Goal: Information Seeking & Learning: Learn about a topic

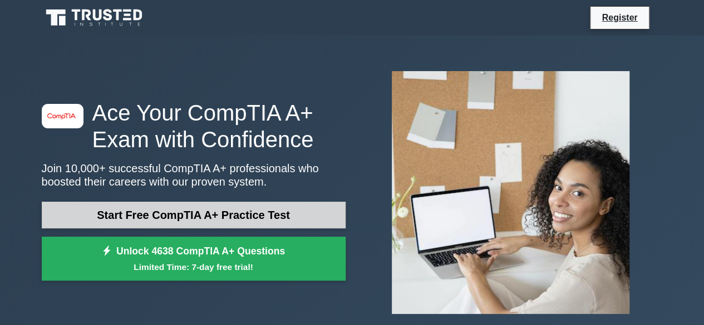
click at [266, 213] on link "Start Free CompTIA A+ Practice Test" at bounding box center [194, 215] width 304 height 27
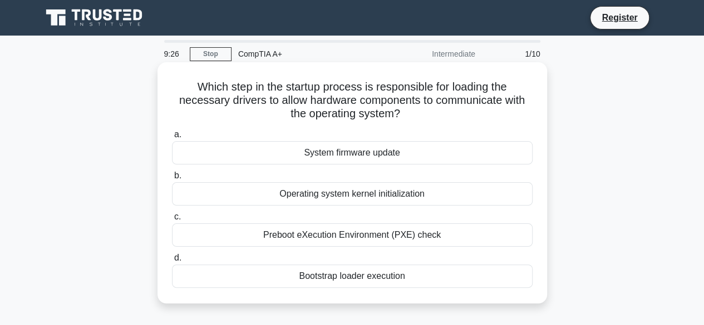
click at [385, 154] on div "System firmware update" at bounding box center [352, 152] width 360 height 23
click at [172, 139] on input "a. System firmware update" at bounding box center [172, 134] width 0 height 7
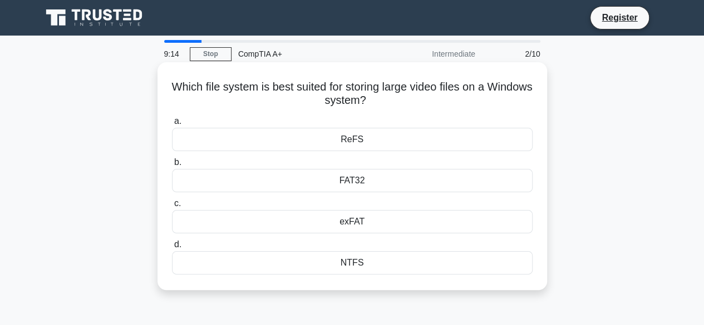
click at [359, 263] on div "NTFS" at bounding box center [352, 262] width 360 height 23
click at [172, 249] on input "d. NTFS" at bounding box center [172, 244] width 0 height 7
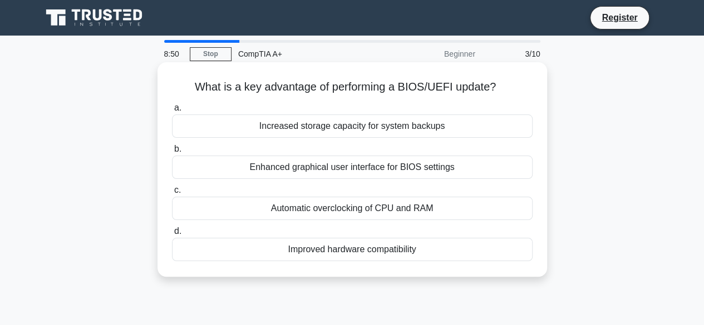
click at [353, 251] on div "Improved hardware compatibility" at bounding box center [352, 249] width 360 height 23
click at [172, 235] on input "d. Improved hardware compatibility" at bounding box center [172, 231] width 0 height 7
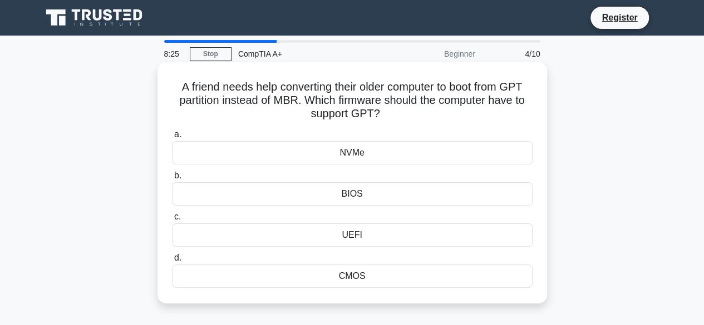
click at [349, 156] on div "NVMe" at bounding box center [352, 152] width 360 height 23
click at [172, 139] on input "a. NVMe" at bounding box center [172, 134] width 0 height 7
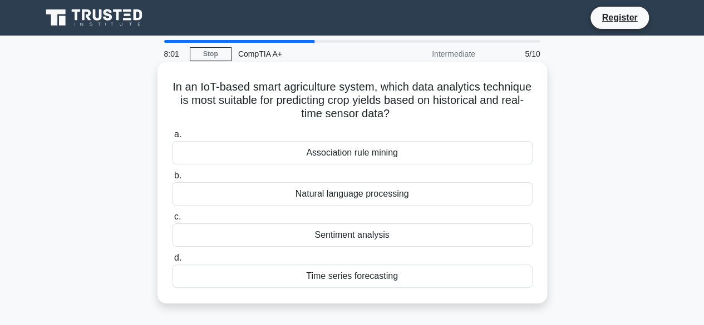
click at [387, 197] on div "Natural language processing" at bounding box center [352, 193] width 360 height 23
click at [172, 180] on input "b. Natural language processing" at bounding box center [172, 175] width 0 height 7
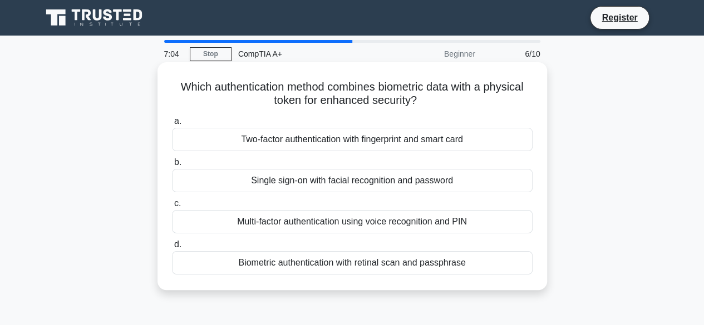
click at [377, 140] on div "Two-factor authentication with fingerprint and smart card" at bounding box center [352, 139] width 360 height 23
click at [172, 125] on input "a. Two-factor authentication with fingerprint and smart card" at bounding box center [172, 121] width 0 height 7
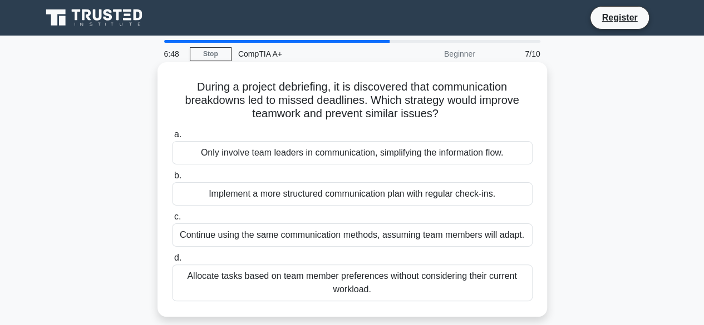
click at [340, 241] on div "Continue using the same communication methods, assuming team members will adapt." at bounding box center [352, 235] width 360 height 23
click at [172, 221] on input "c. Continue using the same communication methods, assuming team members will ad…" at bounding box center [172, 217] width 0 height 7
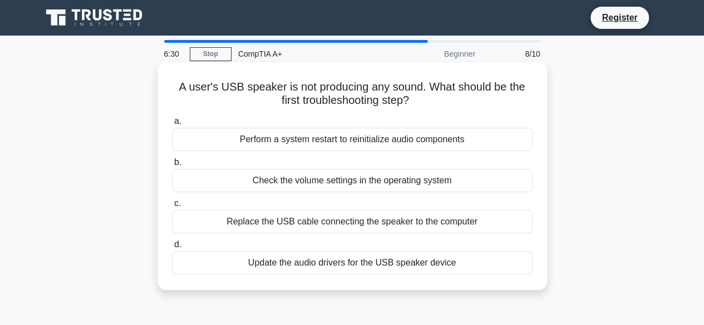
click at [434, 185] on div "Check the volume settings in the operating system" at bounding box center [352, 180] width 360 height 23
click at [172, 166] on input "b. Check the volume settings in the operating system" at bounding box center [172, 162] width 0 height 7
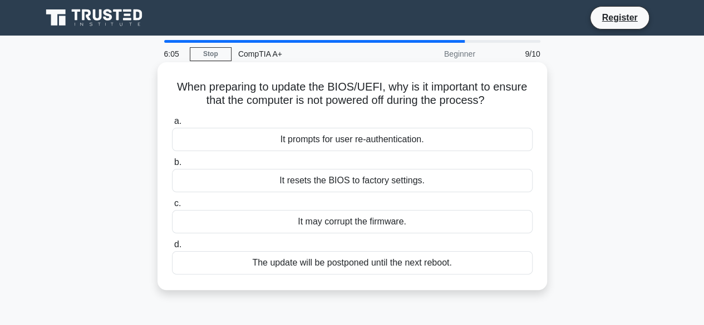
click at [365, 267] on div "The update will be postponed until the next reboot." at bounding box center [352, 262] width 360 height 23
click at [172, 249] on input "d. The update will be postponed until the next reboot." at bounding box center [172, 244] width 0 height 7
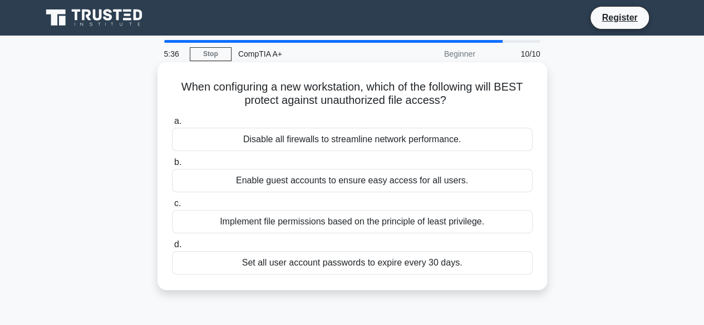
click at [382, 221] on div "Implement file permissions based on the principle of least privilege." at bounding box center [352, 221] width 360 height 23
click at [172, 208] on input "c. Implement file permissions based on the principle of least privilege." at bounding box center [172, 203] width 0 height 7
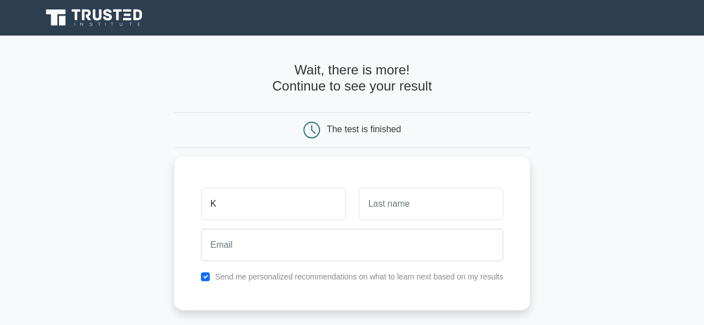
type input "KEN"
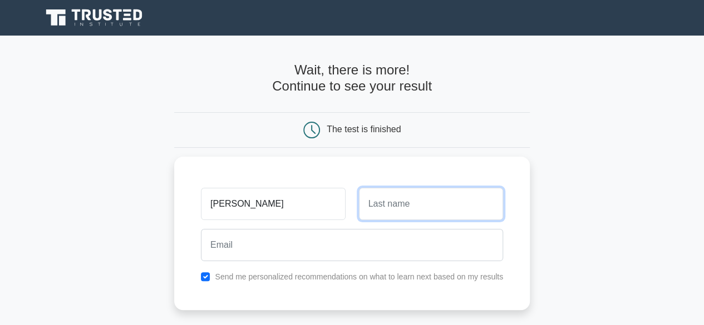
type input "o"
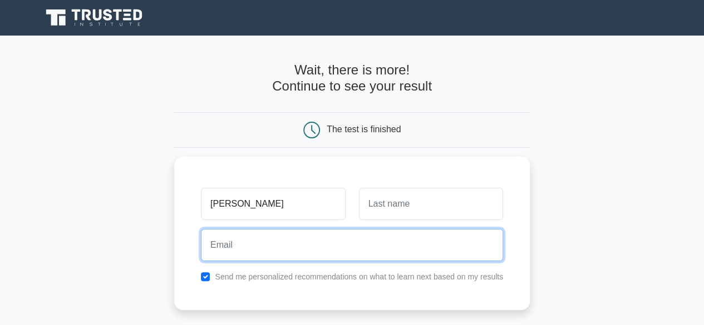
type input "o"
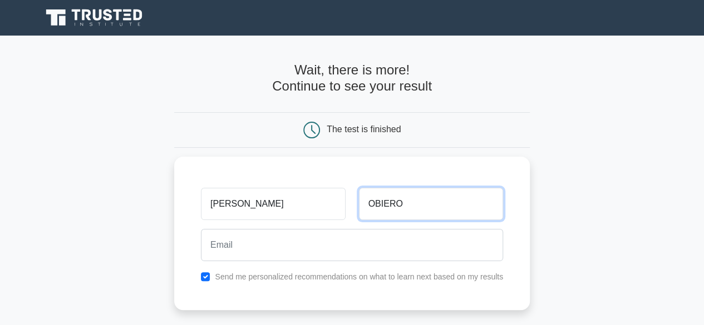
type input "OBIERO"
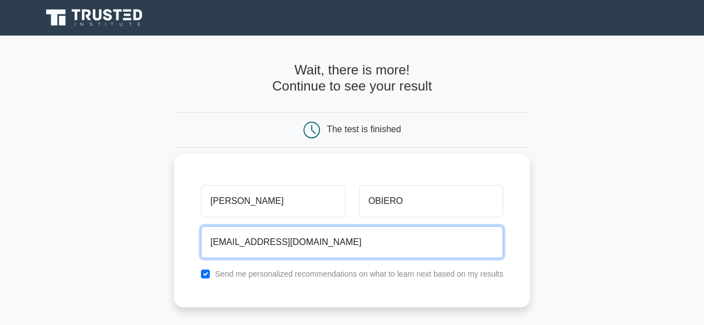
scroll to position [223, 0]
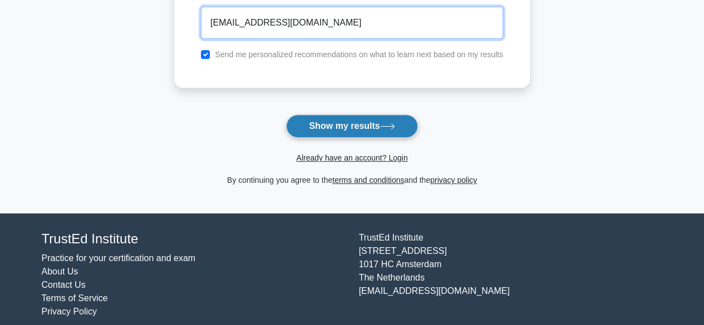
type input "xumetraken@gmail.com"
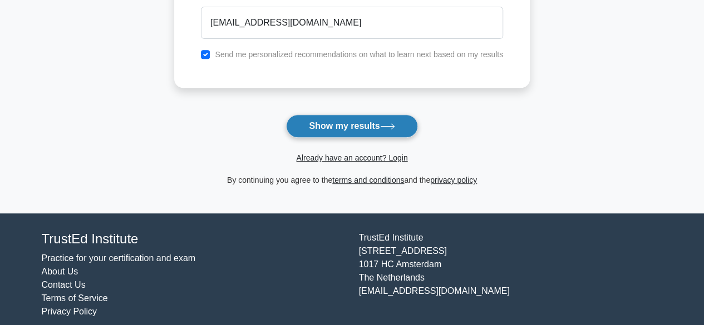
click at [324, 125] on button "Show my results" at bounding box center [351, 126] width 131 height 23
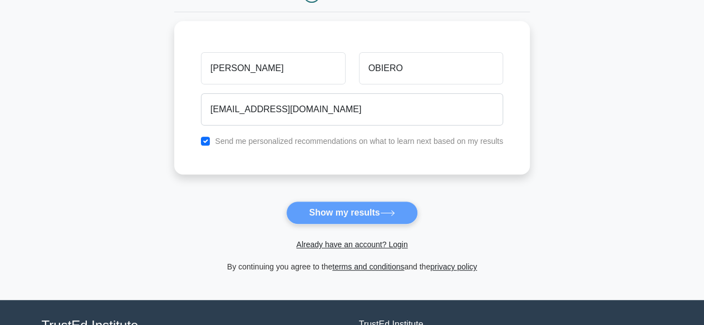
scroll to position [0, 0]
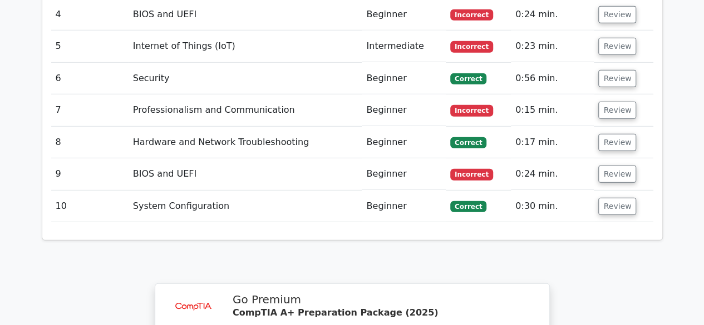
scroll to position [1780, 0]
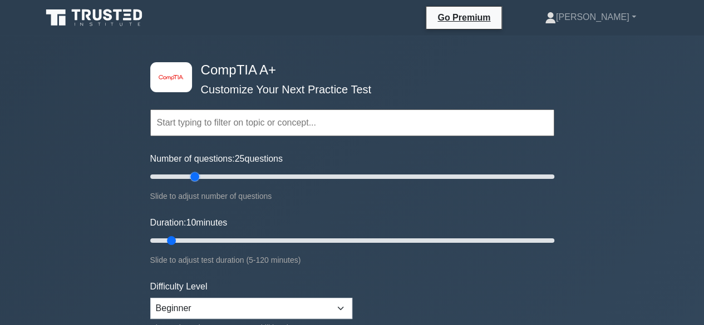
drag, startPoint x: 162, startPoint y: 177, endPoint x: 193, endPoint y: 182, distance: 30.9
type input "25"
click at [193, 182] on input "Number of questions: 25 questions" at bounding box center [352, 176] width 404 height 13
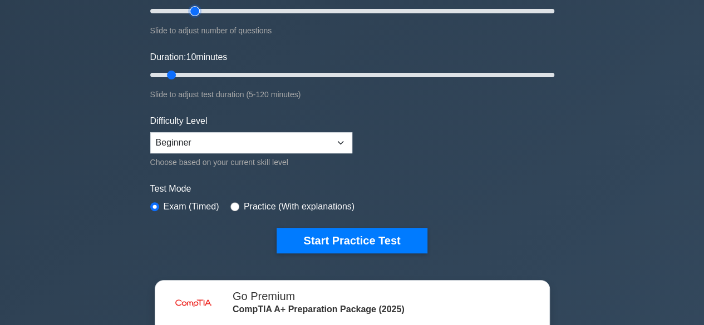
scroll to position [167, 0]
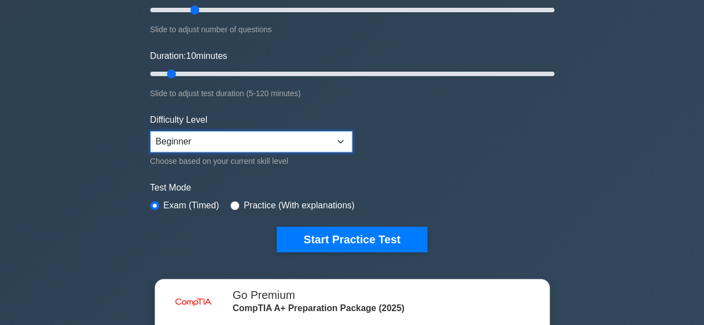
click at [335, 141] on select "Beginner Intermediate Expert" at bounding box center [251, 141] width 202 height 21
select select "intermediate"
click at [150, 131] on select "Beginner Intermediate Expert" at bounding box center [251, 141] width 202 height 21
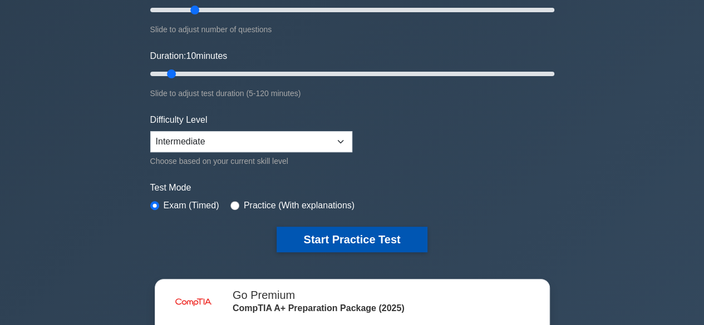
click at [344, 242] on button "Start Practice Test" at bounding box center [351, 240] width 150 height 26
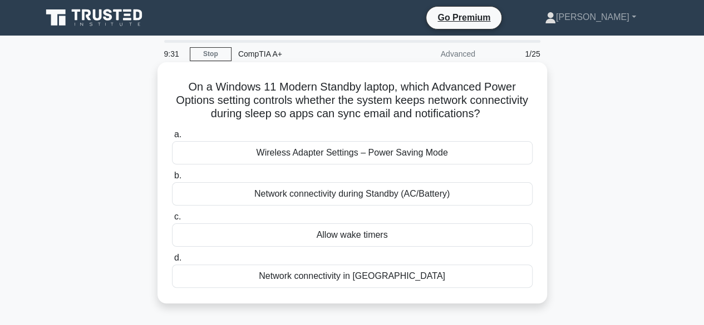
click at [359, 154] on div "Wireless Adapter Settings – Power Saving Mode" at bounding box center [352, 152] width 360 height 23
click at [172, 139] on input "a. Wireless Adapter Settings – Power Saving Mode" at bounding box center [172, 134] width 0 height 7
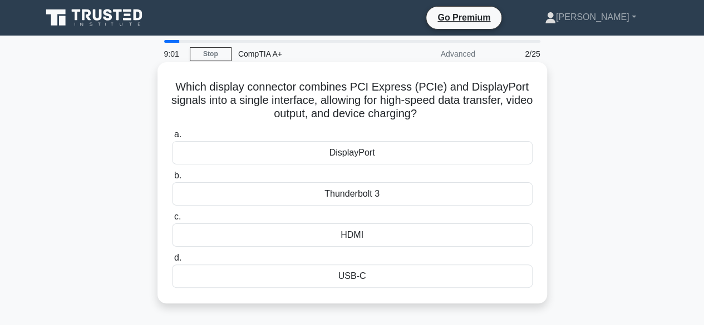
click at [348, 238] on div "HDMI" at bounding box center [352, 235] width 360 height 23
click at [172, 221] on input "c. HDMI" at bounding box center [172, 217] width 0 height 7
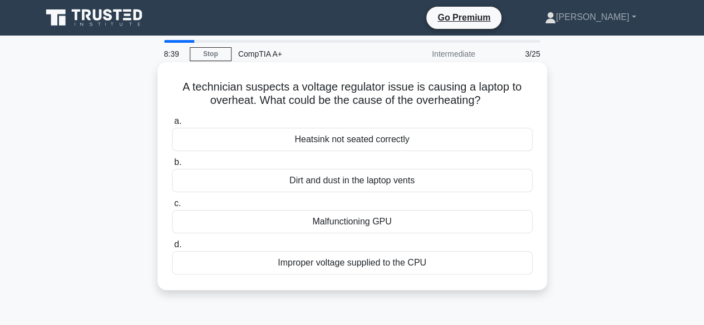
click at [327, 263] on div "Improper voltage supplied to the CPU" at bounding box center [352, 262] width 360 height 23
click at [172, 249] on input "d. Improper voltage supplied to the CPU" at bounding box center [172, 244] width 0 height 7
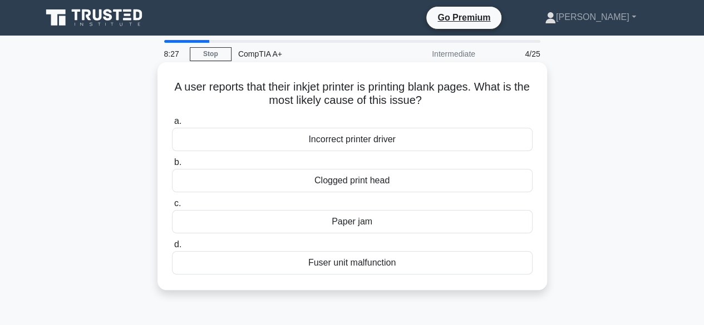
click at [335, 187] on div "Clogged print head" at bounding box center [352, 180] width 360 height 23
click at [172, 166] on input "b. Clogged print head" at bounding box center [172, 162] width 0 height 7
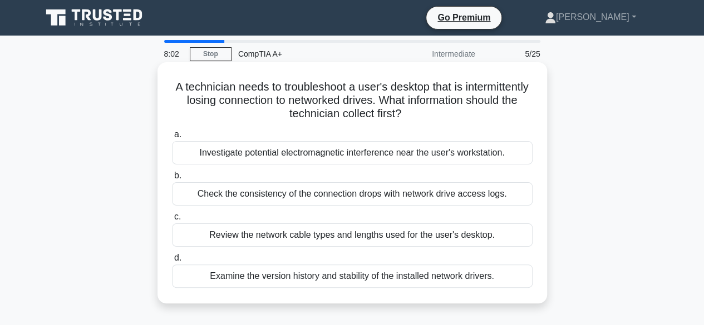
click at [346, 198] on div "Check the consistency of the connection drops with network drive access logs." at bounding box center [352, 193] width 360 height 23
click at [172, 180] on input "b. Check the consistency of the connection drops with network drive access logs." at bounding box center [172, 175] width 0 height 7
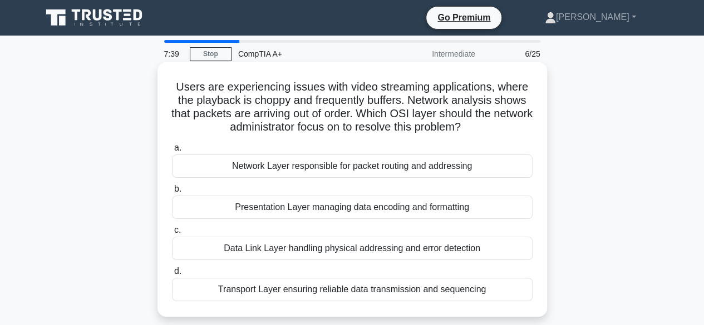
click at [325, 290] on div "Transport Layer ensuring reliable data transmission and sequencing" at bounding box center [352, 289] width 360 height 23
click at [172, 275] on input "d. Transport Layer ensuring reliable data transmission and sequencing" at bounding box center [172, 271] width 0 height 7
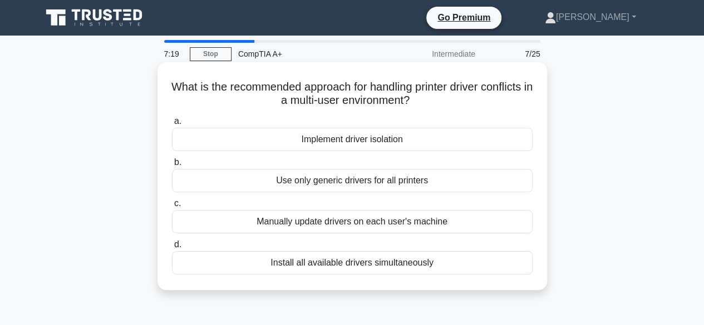
click at [417, 225] on div "Manually update drivers on each user's machine" at bounding box center [352, 221] width 360 height 23
click at [172, 208] on input "c. Manually update drivers on each user's machine" at bounding box center [172, 203] width 0 height 7
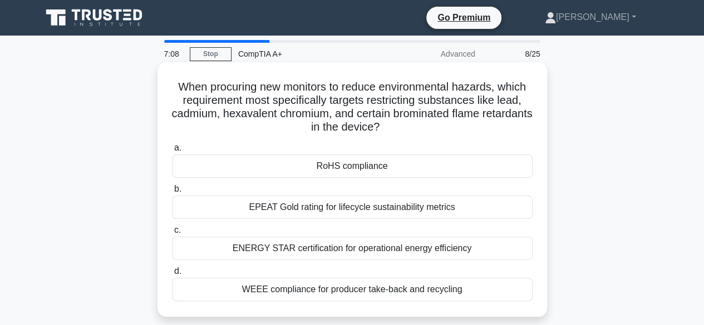
click at [350, 170] on div "RoHS compliance" at bounding box center [352, 166] width 360 height 23
click at [172, 152] on input "a. RoHS compliance" at bounding box center [172, 148] width 0 height 7
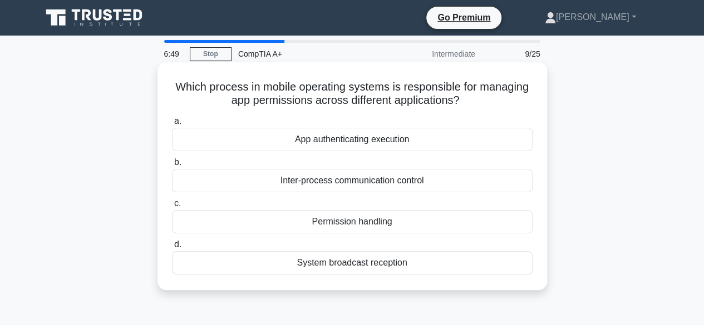
click at [357, 227] on div "Permission handling" at bounding box center [352, 221] width 360 height 23
click at [172, 208] on input "c. Permission handling" at bounding box center [172, 203] width 0 height 7
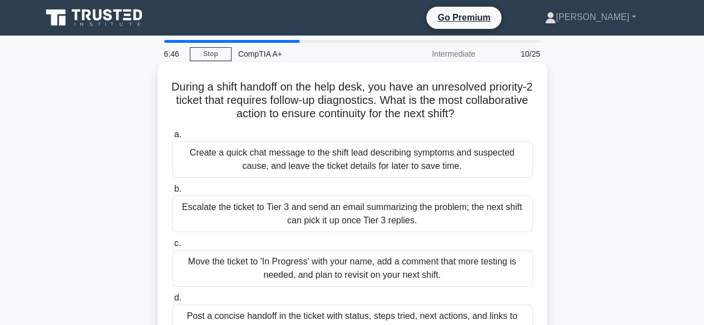
scroll to position [111, 0]
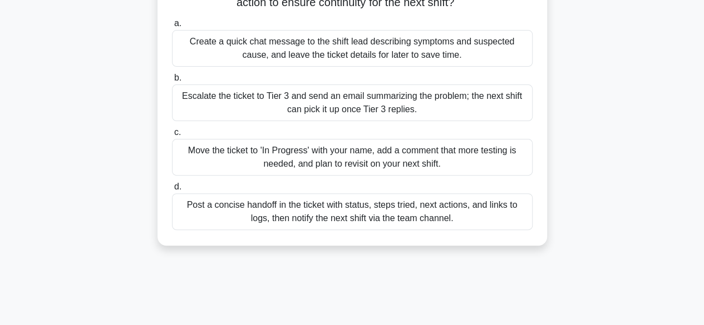
click at [337, 223] on div "Post a concise handoff in the ticket with status, steps tried, next actions, an…" at bounding box center [352, 212] width 360 height 37
click at [172, 191] on input "d. Post a concise handoff in the ticket with status, steps tried, next actions,…" at bounding box center [172, 187] width 0 height 7
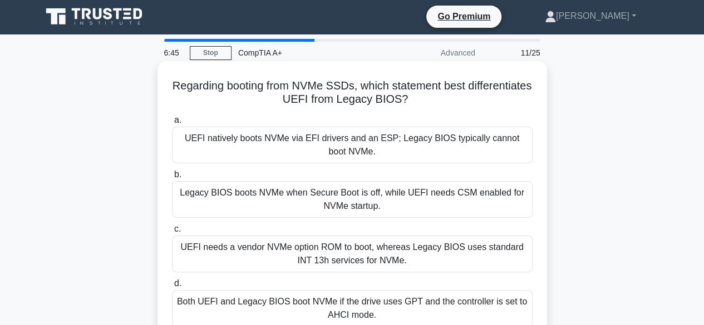
scroll to position [0, 0]
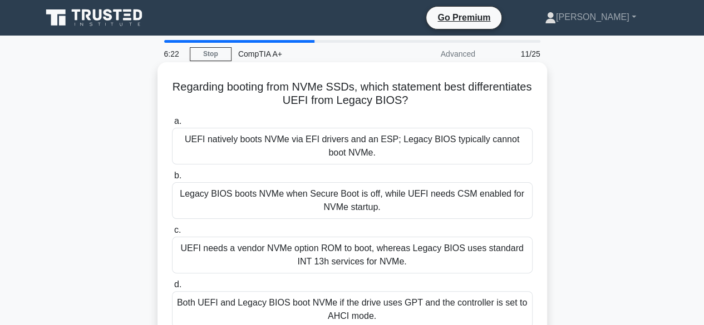
click at [421, 200] on div "Legacy BIOS boots NVMe when Secure Boot is off, while UEFI needs CSM enabled fo…" at bounding box center [352, 200] width 360 height 37
click at [172, 180] on input "b. Legacy BIOS boots NVMe when Secure Boot is off, while UEFI needs CSM enabled…" at bounding box center [172, 175] width 0 height 7
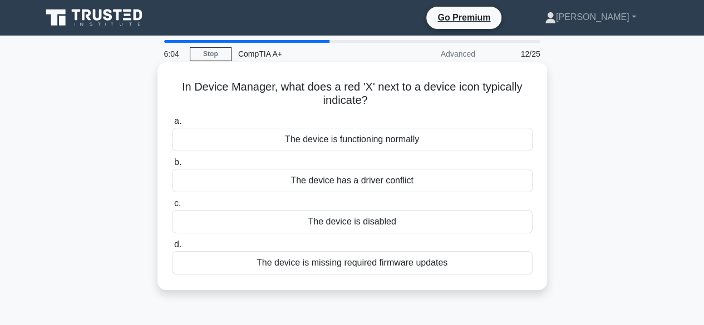
click at [369, 225] on div "The device is disabled" at bounding box center [352, 221] width 360 height 23
click at [172, 208] on input "c. The device is disabled" at bounding box center [172, 203] width 0 height 7
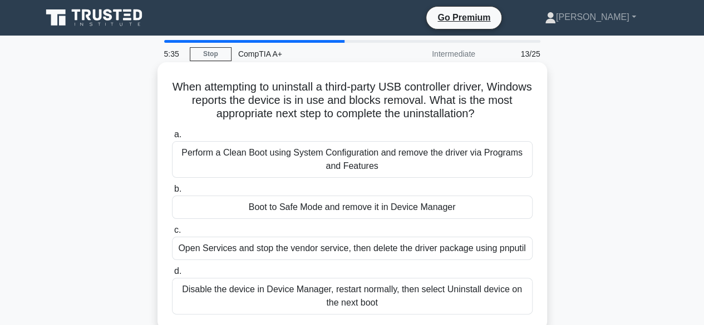
click at [392, 209] on div "Boot to Safe Mode and remove it in Device Manager" at bounding box center [352, 207] width 360 height 23
click at [172, 193] on input "b. Boot to Safe Mode and remove it in Device Manager" at bounding box center [172, 189] width 0 height 7
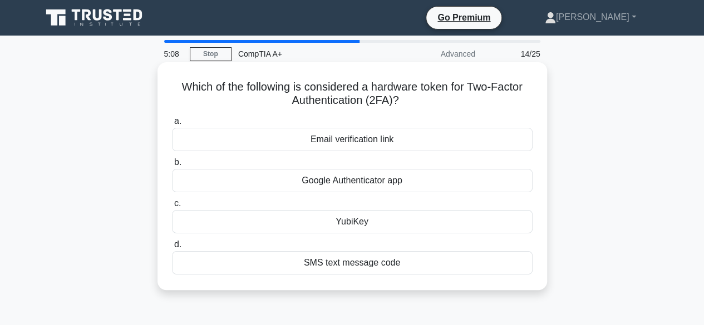
click at [353, 225] on div "YubiKey" at bounding box center [352, 221] width 360 height 23
click at [172, 208] on input "c. YubiKey" at bounding box center [172, 203] width 0 height 7
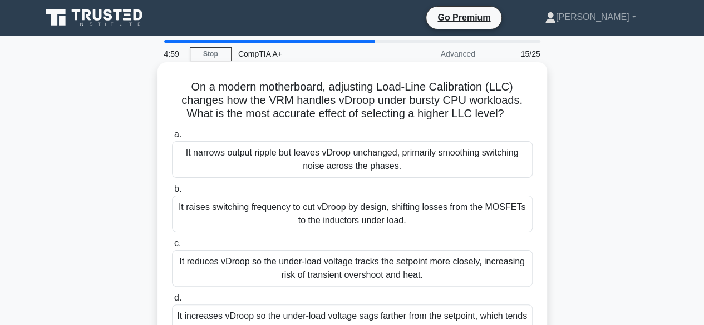
click at [291, 204] on div "It raises switching frequency to cut vDroop by design, shifting losses from the…" at bounding box center [352, 214] width 360 height 37
click at [172, 193] on input "b. It raises switching frequency to cut vDroop by design, shifting losses from …" at bounding box center [172, 189] width 0 height 7
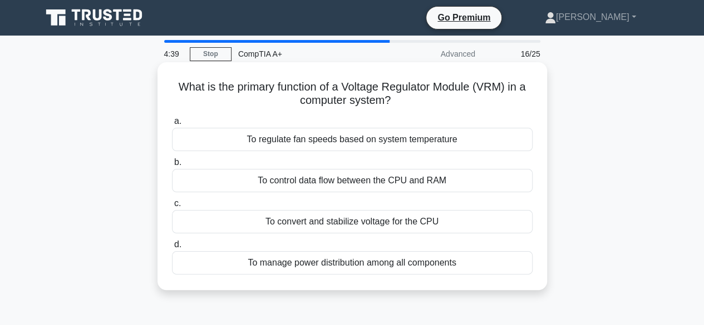
click at [366, 266] on div "To manage power distribution among all components" at bounding box center [352, 262] width 360 height 23
click at [172, 249] on input "d. To manage power distribution among all components" at bounding box center [172, 244] width 0 height 7
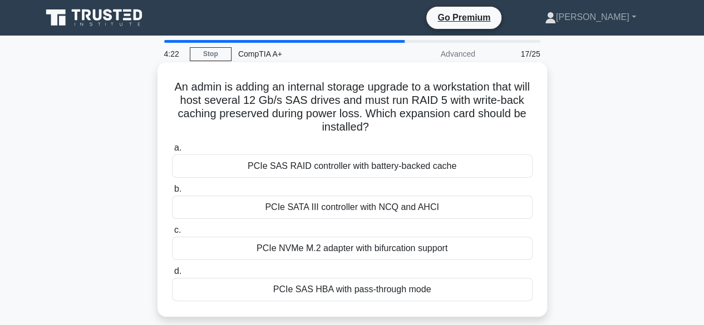
click at [305, 249] on div "PCIe NVMe M.2 adapter with bifurcation support" at bounding box center [352, 248] width 360 height 23
click at [172, 234] on input "c. PCIe NVMe M.2 adapter with bifurcation support" at bounding box center [172, 230] width 0 height 7
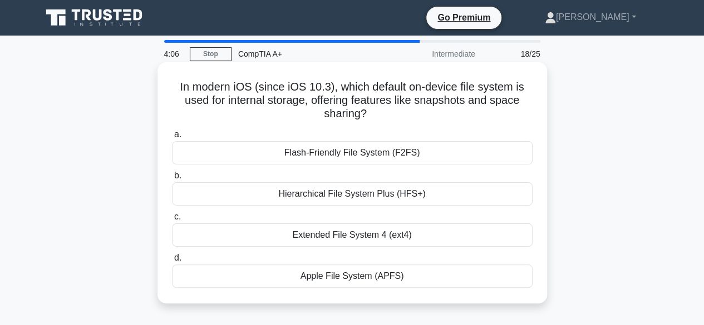
click at [386, 279] on div "Apple File System (APFS)" at bounding box center [352, 276] width 360 height 23
click at [172, 262] on input "d. Apple File System (APFS)" at bounding box center [172, 258] width 0 height 7
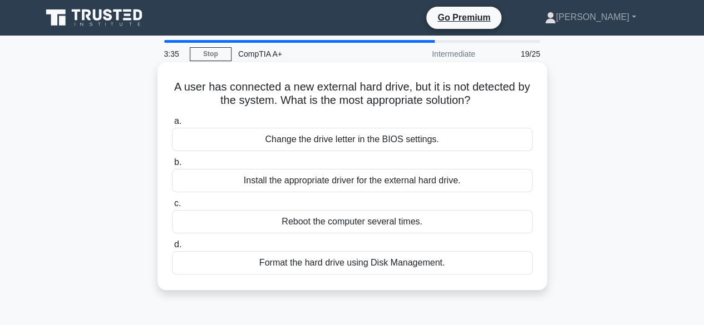
click at [350, 141] on div "Change the drive letter in the BIOS settings." at bounding box center [352, 139] width 360 height 23
click at [172, 125] on input "a. Change the drive letter in the BIOS settings." at bounding box center [172, 121] width 0 height 7
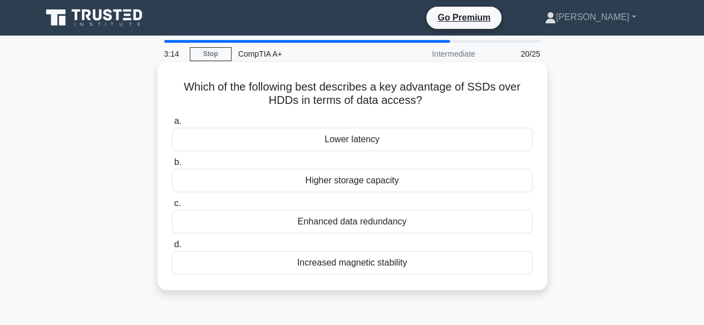
click at [365, 187] on div "Higher storage capacity" at bounding box center [352, 180] width 360 height 23
click at [172, 166] on input "b. Higher storage capacity" at bounding box center [172, 162] width 0 height 7
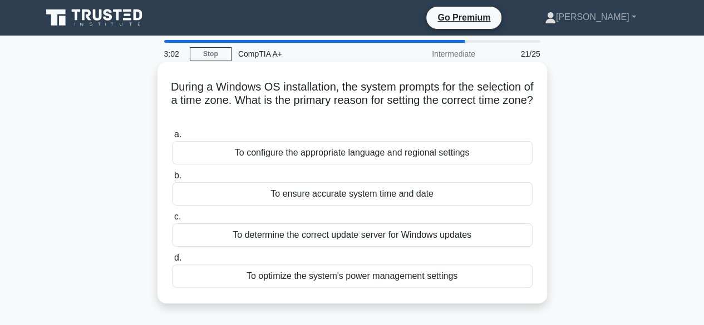
click at [383, 195] on div "To ensure accurate system time and date" at bounding box center [352, 193] width 360 height 23
click at [172, 180] on input "b. To ensure accurate system time and date" at bounding box center [172, 175] width 0 height 7
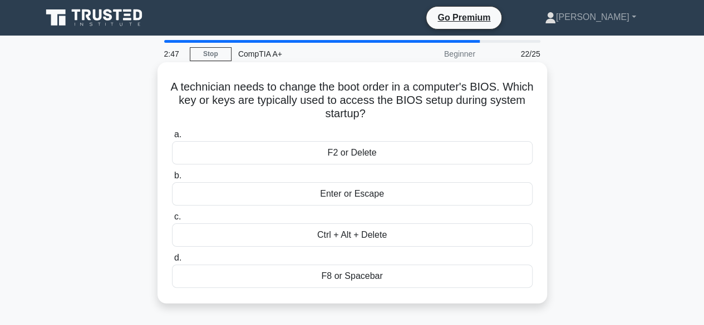
click at [363, 152] on div "F2 or Delete" at bounding box center [352, 152] width 360 height 23
click at [172, 139] on input "a. F2 or Delete" at bounding box center [172, 134] width 0 height 7
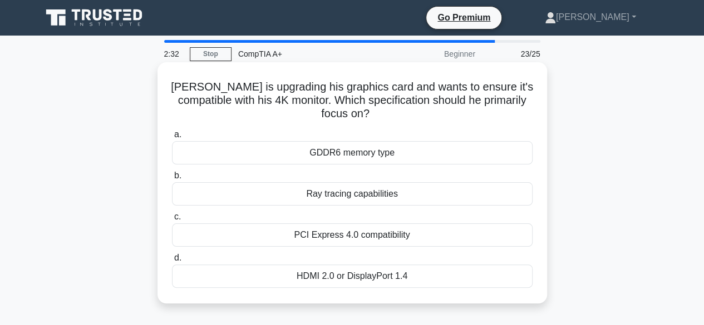
click at [399, 234] on div "PCI Express 4.0 compatibility" at bounding box center [352, 235] width 360 height 23
click at [172, 221] on input "c. PCI Express 4.0 compatibility" at bounding box center [172, 217] width 0 height 7
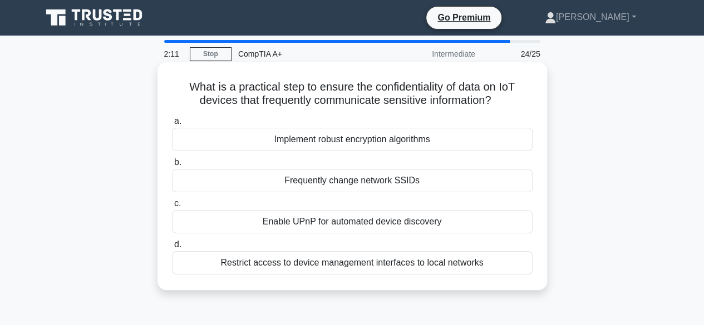
click at [342, 268] on div "Restrict access to device management interfaces to local networks" at bounding box center [352, 262] width 360 height 23
click at [172, 249] on input "d. Restrict access to device management interfaces to local networks" at bounding box center [172, 244] width 0 height 7
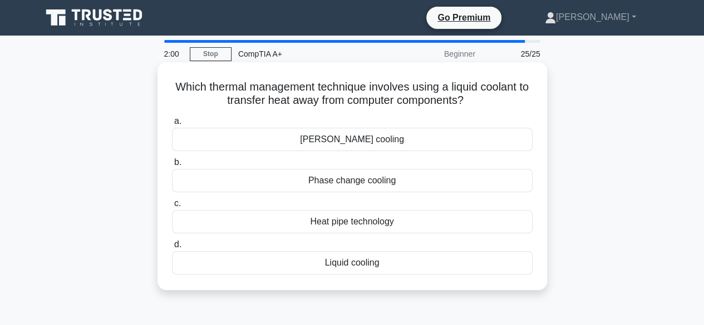
click at [365, 266] on div "Liquid cooling" at bounding box center [352, 262] width 360 height 23
click at [172, 249] on input "d. Liquid cooling" at bounding box center [172, 244] width 0 height 7
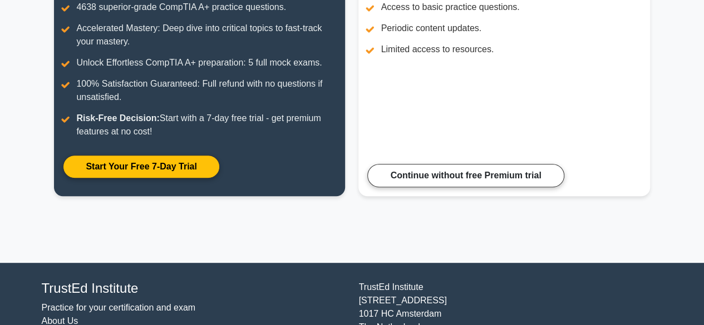
scroll to position [145, 0]
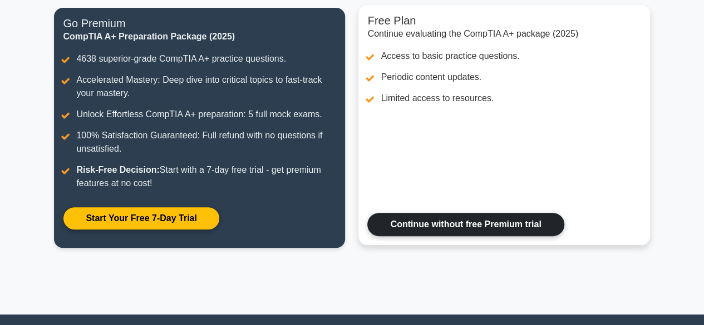
click at [463, 229] on link "Continue without free Premium trial" at bounding box center [465, 224] width 196 height 23
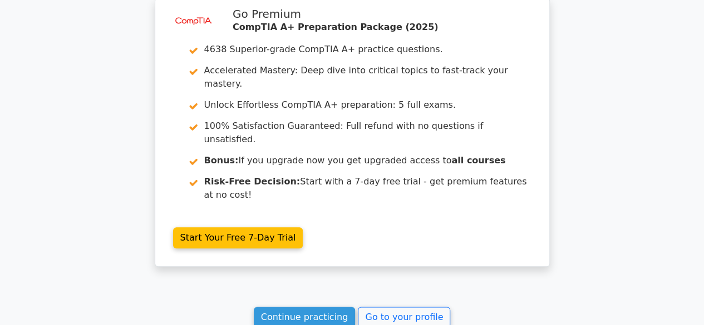
scroll to position [2652, 0]
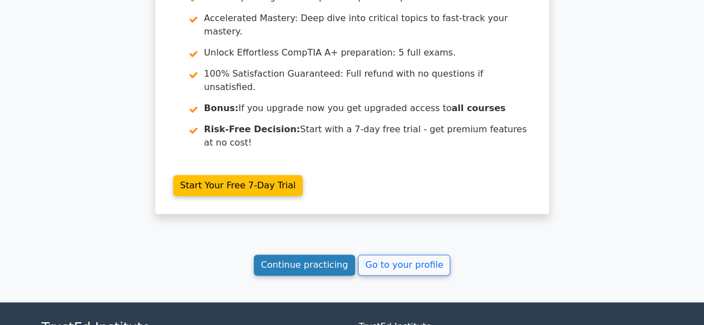
click at [324, 255] on link "Continue practicing" at bounding box center [305, 265] width 102 height 21
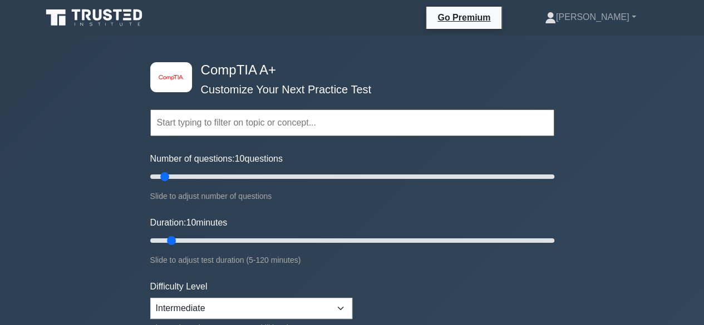
scroll to position [111, 0]
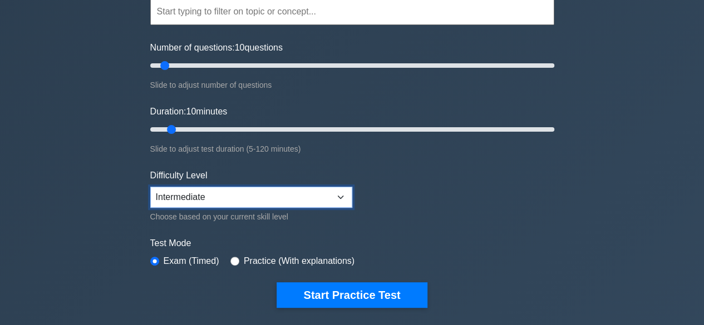
click at [320, 191] on select "Beginner Intermediate Expert" at bounding box center [251, 197] width 202 height 21
select select "expert"
click at [150, 187] on select "Beginner Intermediate Expert" at bounding box center [251, 197] width 202 height 21
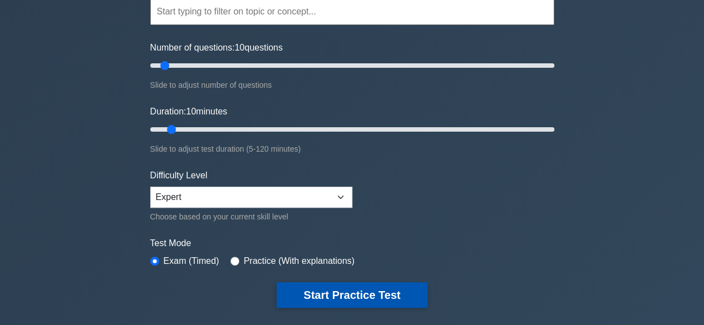
click at [354, 297] on button "Start Practice Test" at bounding box center [351, 296] width 150 height 26
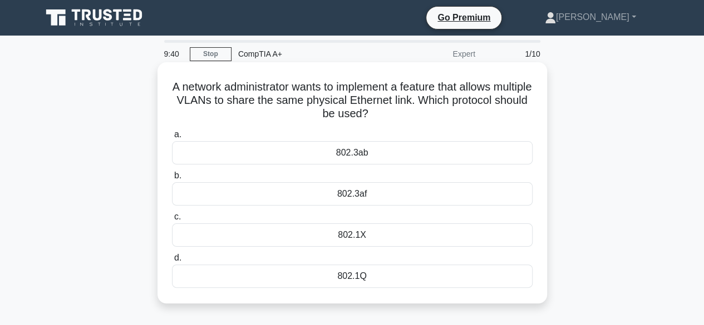
click at [379, 234] on div "802.1X" at bounding box center [352, 235] width 360 height 23
click at [172, 221] on input "c. 802.1X" at bounding box center [172, 217] width 0 height 7
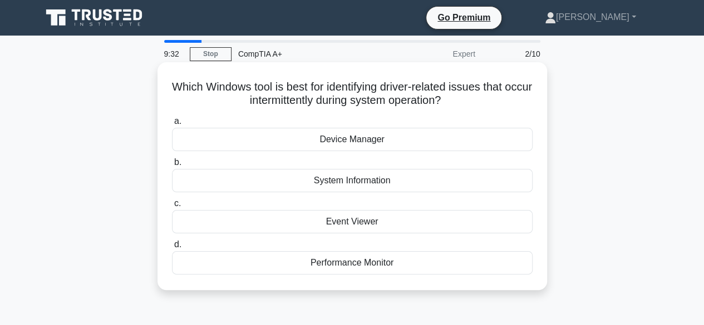
click at [361, 145] on div "Device Manager" at bounding box center [352, 139] width 360 height 23
click at [172, 125] on input "a. Device Manager" at bounding box center [172, 121] width 0 height 7
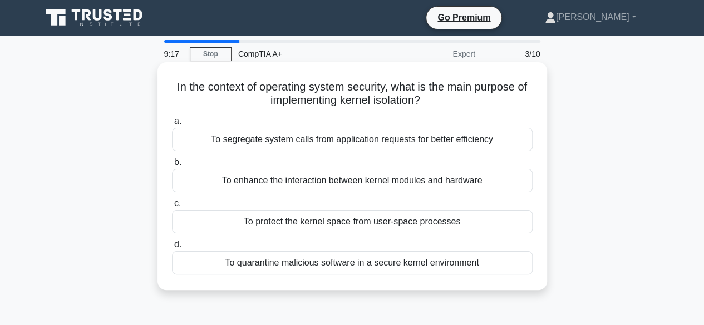
click at [386, 181] on div "To enhance the interaction between kernel modules and hardware" at bounding box center [352, 180] width 360 height 23
click at [172, 166] on input "b. To enhance the interaction between kernel modules and hardware" at bounding box center [172, 162] width 0 height 7
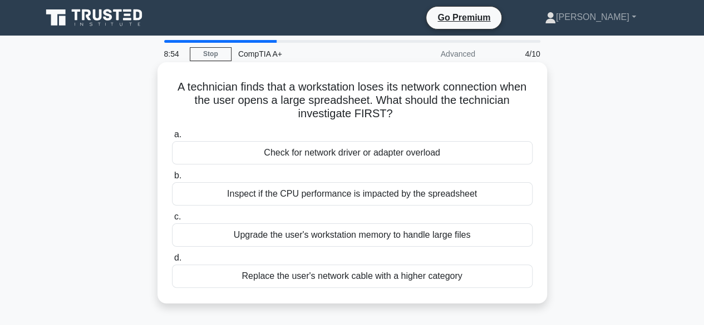
click at [344, 239] on div "Upgrade the user's workstation memory to handle large files" at bounding box center [352, 235] width 360 height 23
click at [172, 221] on input "c. Upgrade the user's workstation memory to handle large files" at bounding box center [172, 217] width 0 height 7
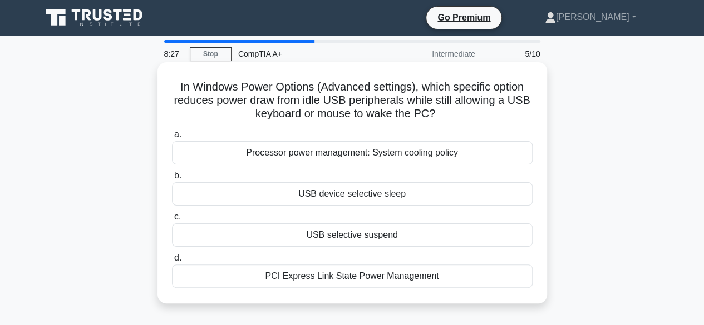
click at [361, 241] on div "USB selective suspend" at bounding box center [352, 235] width 360 height 23
click at [172, 221] on input "c. USB selective suspend" at bounding box center [172, 217] width 0 height 7
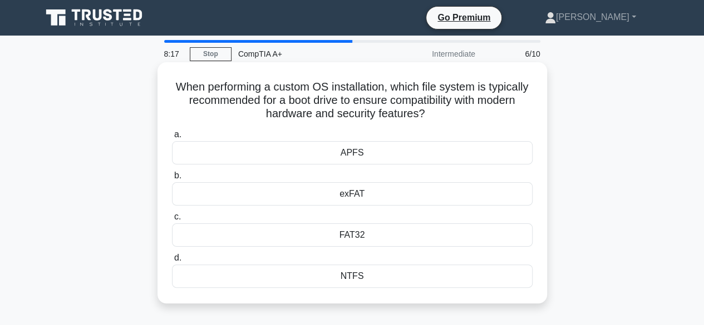
click at [348, 277] on div "NTFS" at bounding box center [352, 276] width 360 height 23
click at [172, 262] on input "d. NTFS" at bounding box center [172, 258] width 0 height 7
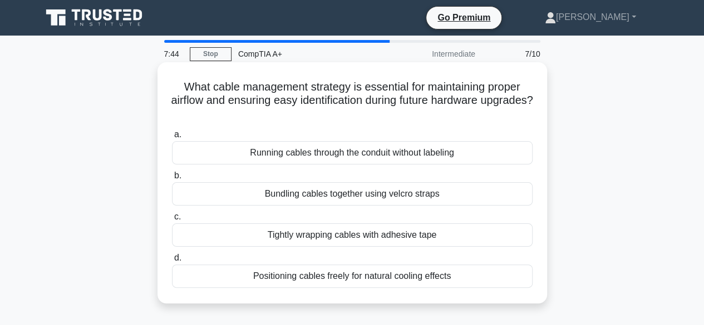
click at [344, 196] on div "Bundling cables together using velcro straps" at bounding box center [352, 193] width 360 height 23
click at [172, 180] on input "b. Bundling cables together using velcro straps" at bounding box center [172, 175] width 0 height 7
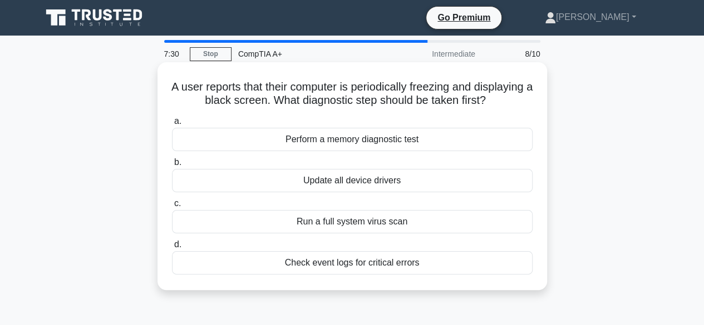
click at [354, 151] on div "Perform a memory diagnostic test" at bounding box center [352, 139] width 360 height 23
click at [172, 125] on input "a. Perform a memory diagnostic test" at bounding box center [172, 121] width 0 height 7
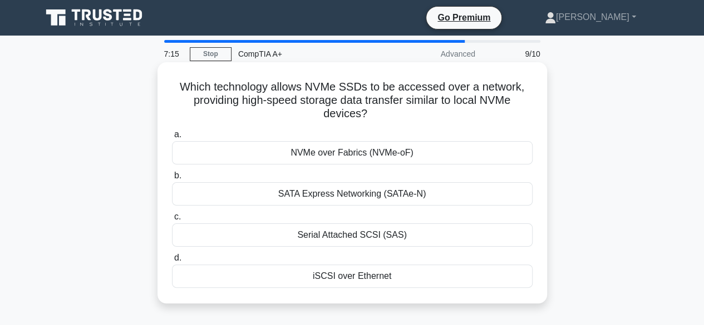
click at [357, 200] on div "SATA Express Networking (SATAe-N)" at bounding box center [352, 193] width 360 height 23
click at [172, 180] on input "b. SATA Express Networking (SATAe-N)" at bounding box center [172, 175] width 0 height 7
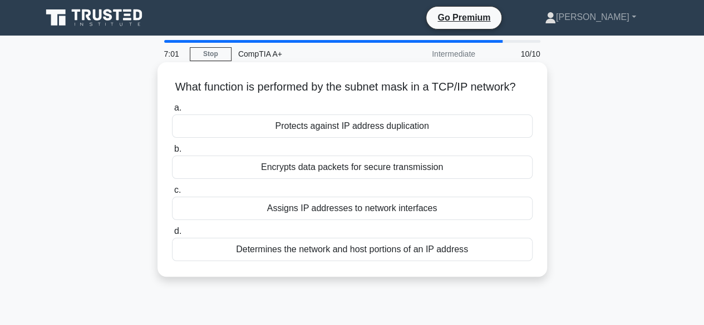
click at [396, 261] on div "Determines the network and host portions of an IP address" at bounding box center [352, 249] width 360 height 23
click at [172, 235] on input "d. Determines the network and host portions of an IP address" at bounding box center [172, 231] width 0 height 7
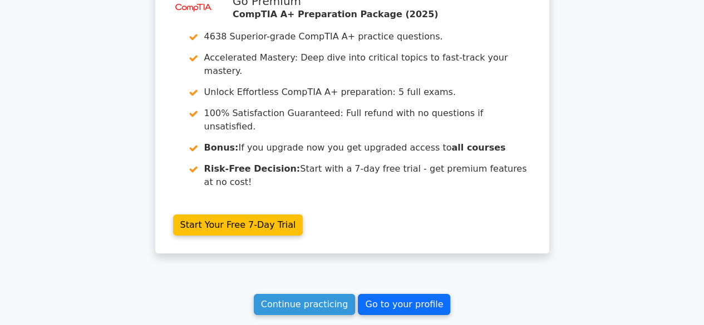
scroll to position [1955, 0]
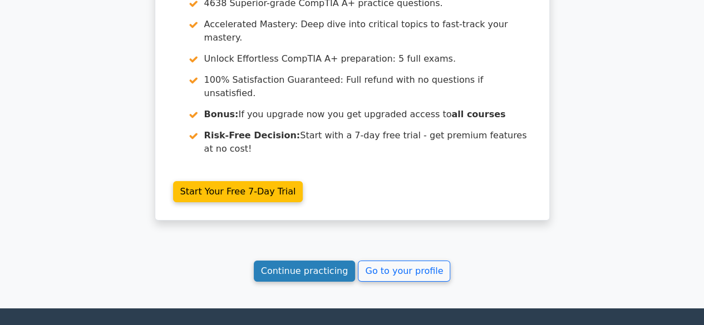
click at [308, 261] on link "Continue practicing" at bounding box center [305, 271] width 102 height 21
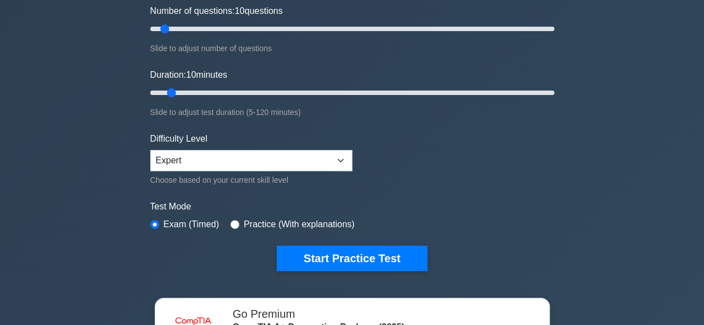
scroll to position [167, 0]
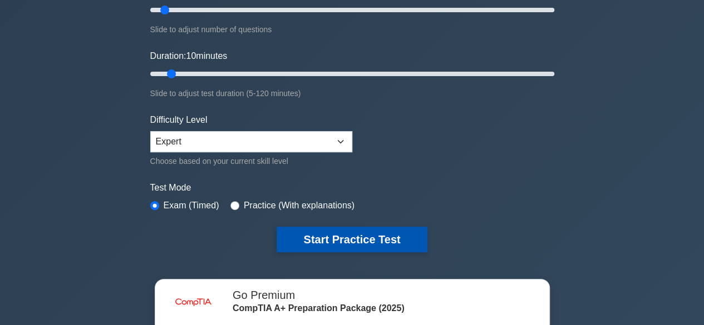
click at [340, 242] on button "Start Practice Test" at bounding box center [351, 240] width 150 height 26
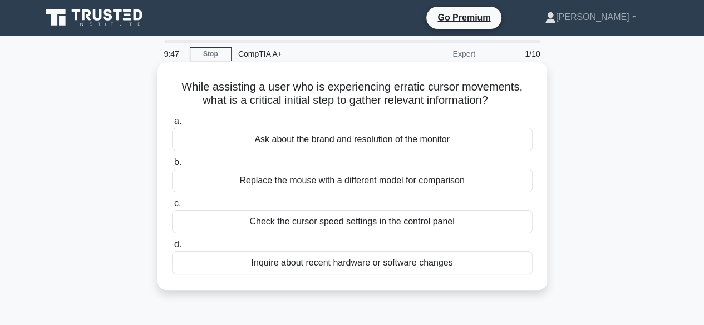
click at [401, 223] on div "Check the cursor speed settings in the control panel" at bounding box center [352, 221] width 360 height 23
click at [172, 208] on input "c. Check the cursor speed settings in the control panel" at bounding box center [172, 203] width 0 height 7
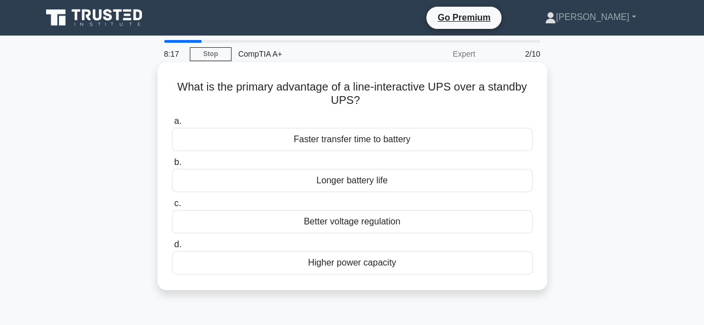
click at [382, 225] on div "Better voltage regulation" at bounding box center [352, 221] width 360 height 23
click at [172, 208] on input "c. Better voltage regulation" at bounding box center [172, 203] width 0 height 7
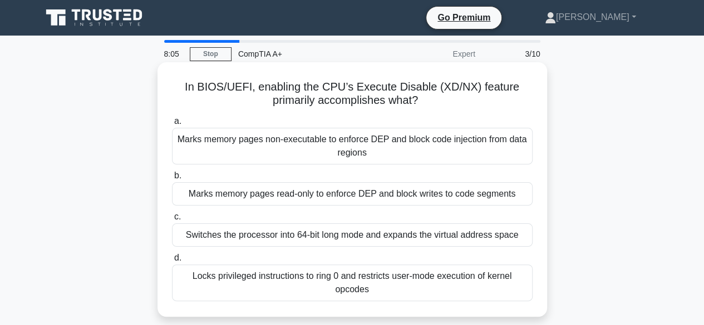
click at [317, 240] on div "Switches the processor into 64-bit long mode and expands the virtual address sp…" at bounding box center [352, 235] width 360 height 23
click at [172, 221] on input "c. Switches the processor into 64-bit long mode and expands the virtual address…" at bounding box center [172, 217] width 0 height 7
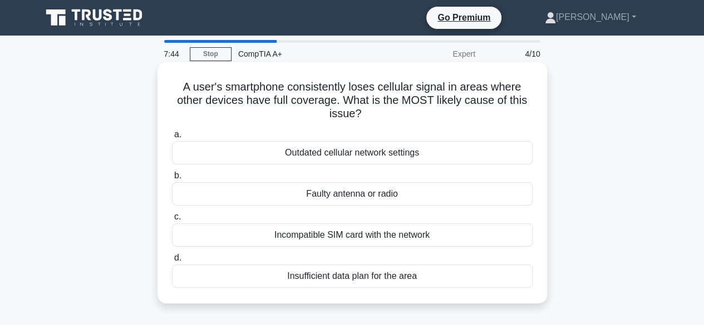
click at [375, 196] on div "Faulty antenna or radio" at bounding box center [352, 193] width 360 height 23
click at [172, 180] on input "b. Faulty antenna or radio" at bounding box center [172, 175] width 0 height 7
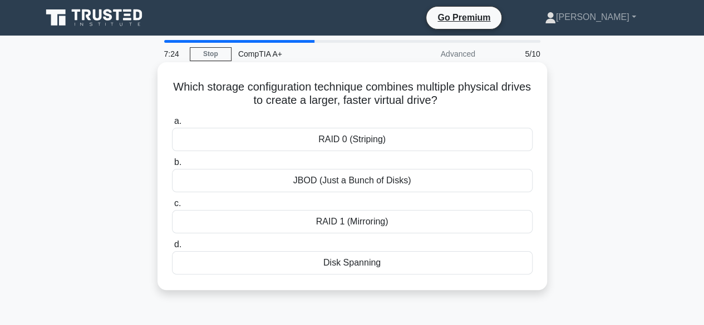
click at [353, 223] on div "RAID 1 (Mirroring)" at bounding box center [352, 221] width 360 height 23
click at [172, 208] on input "c. RAID 1 (Mirroring)" at bounding box center [172, 203] width 0 height 7
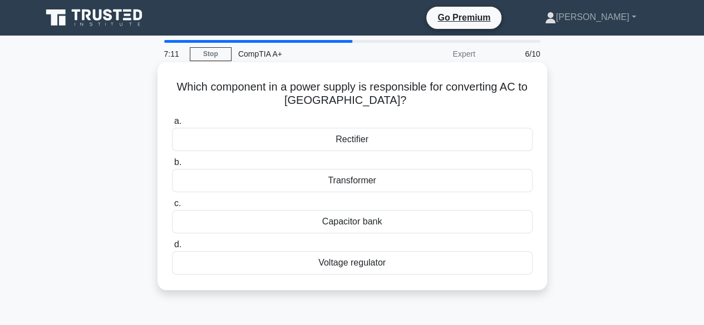
click at [368, 180] on div "Transformer" at bounding box center [352, 180] width 360 height 23
click at [172, 166] on input "b. Transformer" at bounding box center [172, 162] width 0 height 7
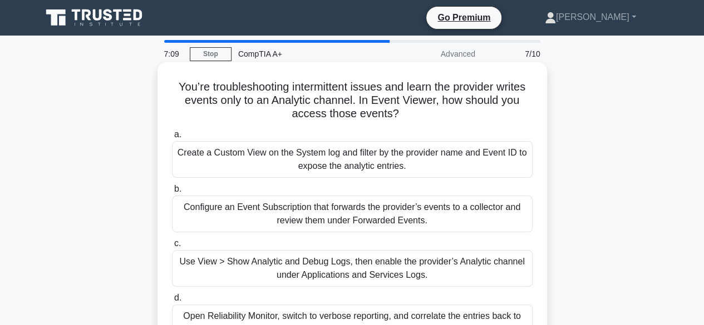
click at [347, 160] on div "Create a Custom View on the System log and filter by the provider name and Even…" at bounding box center [352, 159] width 360 height 37
click at [172, 139] on input "a. Create a Custom View on the System log and filter by the provider name and E…" at bounding box center [172, 134] width 0 height 7
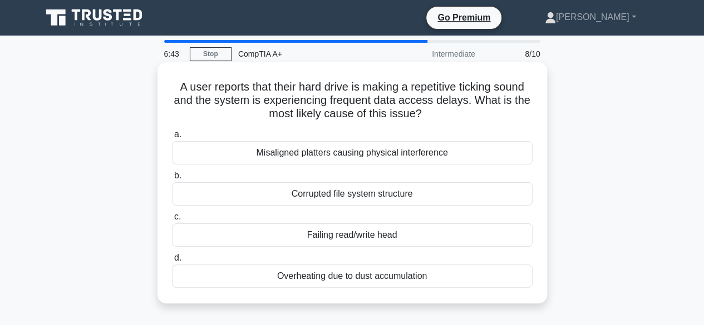
click at [360, 265] on div "Overheating due to dust accumulation" at bounding box center [352, 276] width 360 height 23
click at [172, 262] on input "d. Overheating due to dust accumulation" at bounding box center [172, 258] width 0 height 7
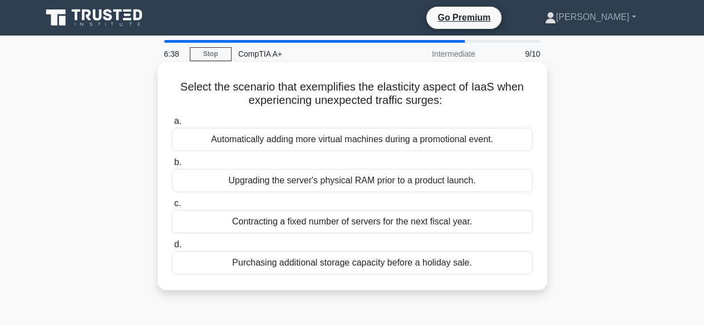
click at [261, 185] on div "Upgrading the server's physical RAM prior to a product launch." at bounding box center [352, 180] width 360 height 23
click at [172, 166] on input "b. Upgrading the server's physical RAM prior to a product launch." at bounding box center [172, 162] width 0 height 7
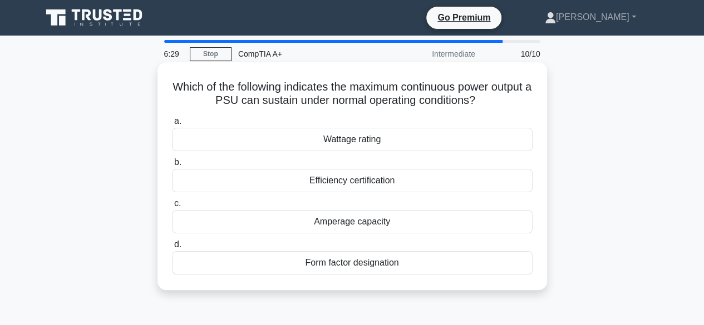
click at [364, 144] on div "Wattage rating" at bounding box center [352, 139] width 360 height 23
click at [172, 125] on input "a. Wattage rating" at bounding box center [172, 121] width 0 height 7
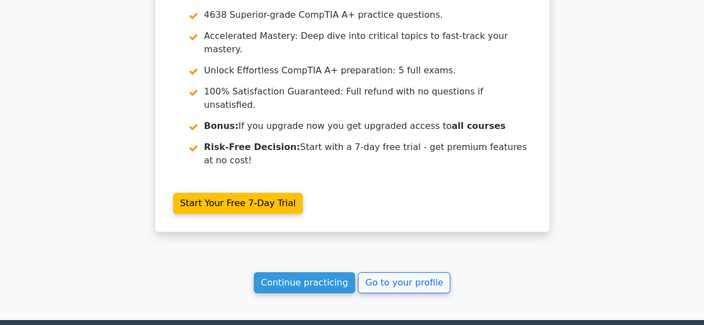
scroll to position [1977, 0]
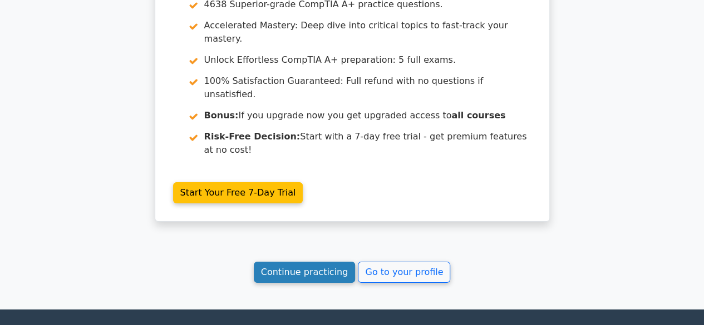
click at [318, 262] on link "Continue practicing" at bounding box center [305, 272] width 102 height 21
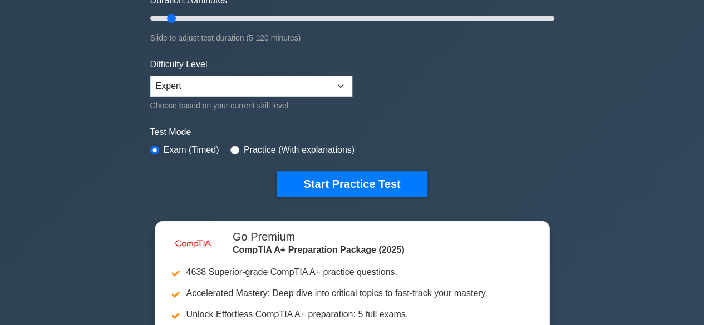
scroll to position [167, 0]
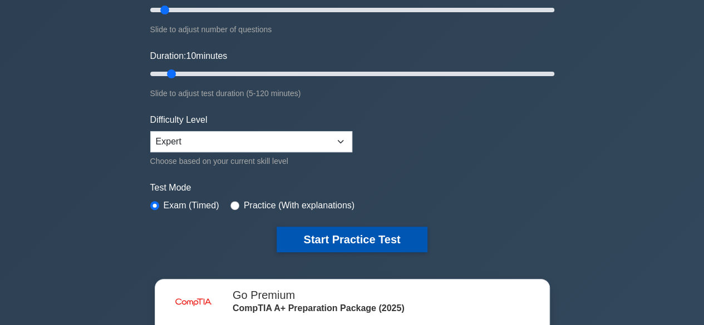
click at [358, 238] on button "Start Practice Test" at bounding box center [351, 240] width 150 height 26
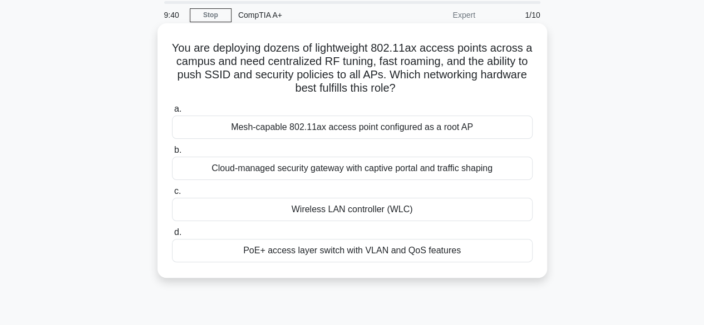
scroll to position [56, 0]
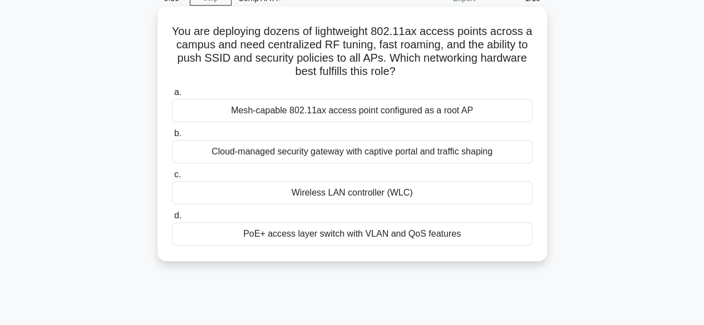
click at [367, 113] on div "Mesh-capable 802.11ax access point configured as a root AP" at bounding box center [352, 110] width 360 height 23
click at [172, 96] on input "a. Mesh-capable 802.11ax access point configured as a root AP" at bounding box center [172, 92] width 0 height 7
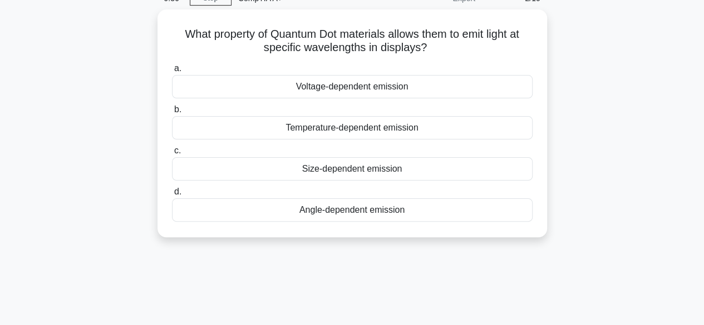
scroll to position [0, 0]
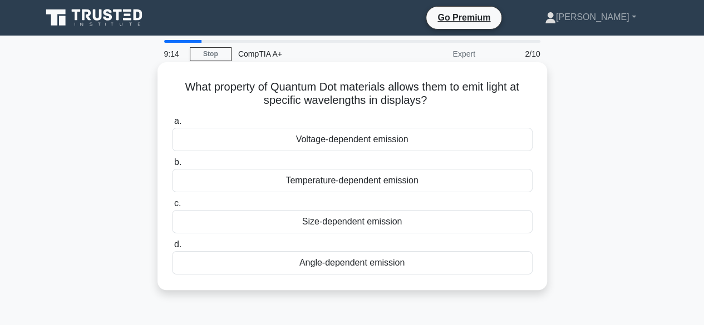
click at [379, 263] on div "Angle-dependent emission" at bounding box center [352, 262] width 360 height 23
click at [172, 249] on input "d. Angle-dependent emission" at bounding box center [172, 244] width 0 height 7
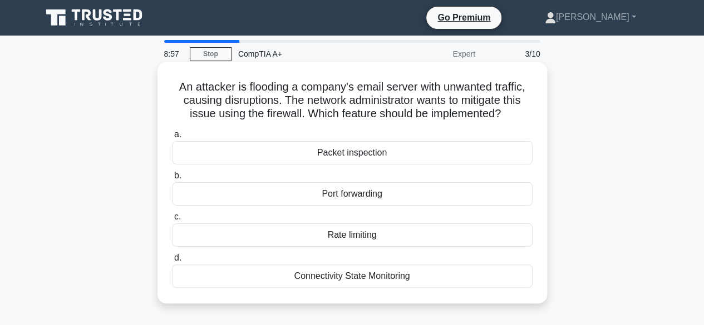
click at [369, 156] on div "Packet inspection" at bounding box center [352, 152] width 360 height 23
click at [172, 139] on input "a. Packet inspection" at bounding box center [172, 134] width 0 height 7
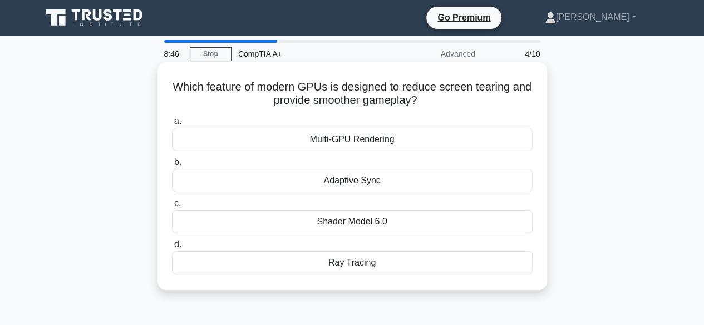
click at [373, 137] on div "Multi-GPU Rendering" at bounding box center [352, 139] width 360 height 23
click at [172, 125] on input "a. Multi-GPU Rendering" at bounding box center [172, 121] width 0 height 7
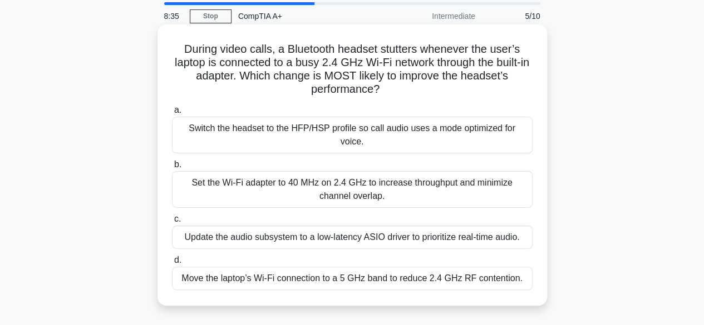
scroll to position [56, 0]
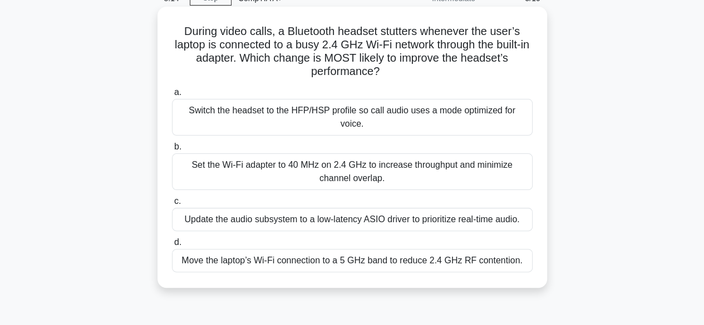
click at [389, 208] on div "Update the audio subsystem to a low‑latency ASIO driver to prioritize real‑time…" at bounding box center [352, 219] width 360 height 23
click at [172, 205] on input "c. Update the audio subsystem to a low‑latency ASIO driver to prioritize real‑t…" at bounding box center [172, 201] width 0 height 7
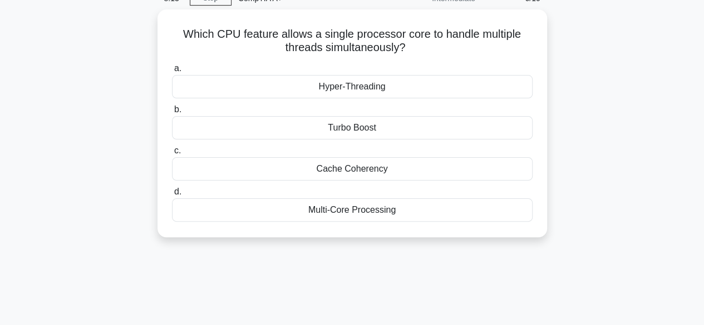
scroll to position [0, 0]
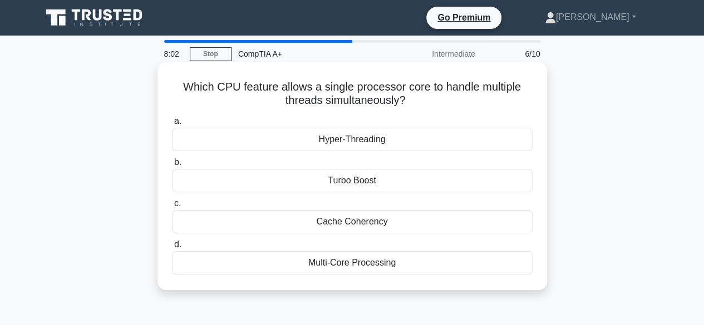
click at [367, 141] on div "Hyper-Threading" at bounding box center [352, 139] width 360 height 23
click at [172, 125] on input "a. Hyper-Threading" at bounding box center [172, 121] width 0 height 7
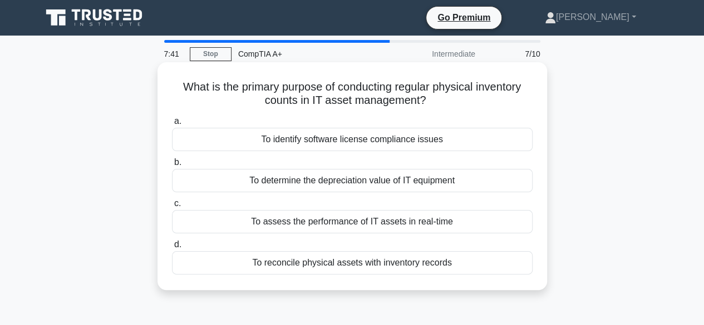
click at [435, 225] on div "To assess the performance of IT assets in real-time" at bounding box center [352, 221] width 360 height 23
click at [172, 208] on input "c. To assess the performance of IT assets in real-time" at bounding box center [172, 203] width 0 height 7
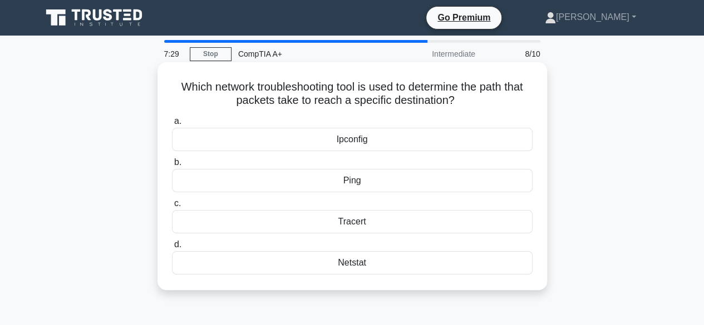
click at [333, 224] on div "Tracert" at bounding box center [352, 221] width 360 height 23
click at [172, 208] on input "c. Tracert" at bounding box center [172, 203] width 0 height 7
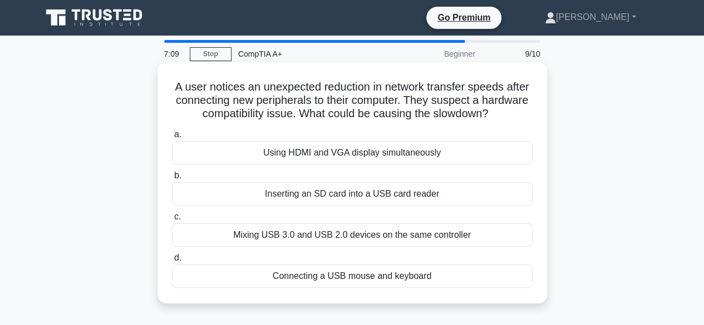
click at [439, 238] on div "Mixing USB 3.0 and USB 2.0 devices on the same controller" at bounding box center [352, 235] width 360 height 23
click at [172, 221] on input "c. Mixing USB 3.0 and USB 2.0 devices on the same controller" at bounding box center [172, 217] width 0 height 7
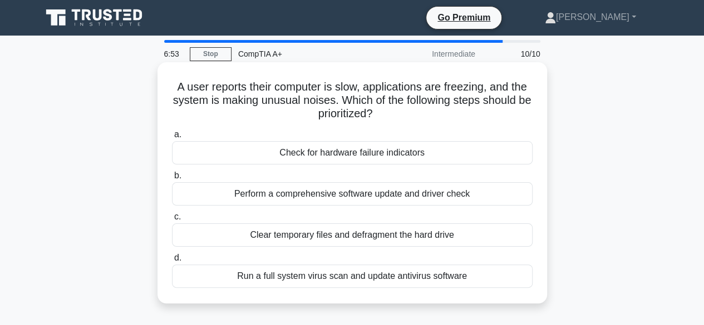
click at [436, 154] on div "Check for hardware failure indicators" at bounding box center [352, 152] width 360 height 23
click at [172, 139] on input "a. Check for hardware failure indicators" at bounding box center [172, 134] width 0 height 7
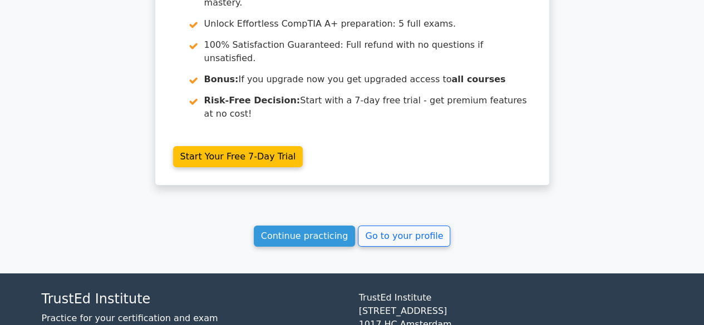
scroll to position [2012, 0]
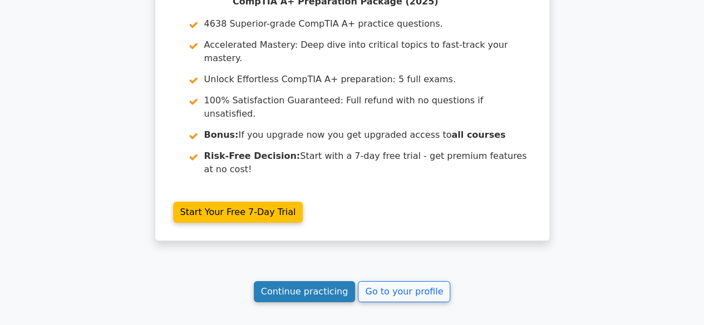
click at [296, 281] on link "Continue practicing" at bounding box center [305, 291] width 102 height 21
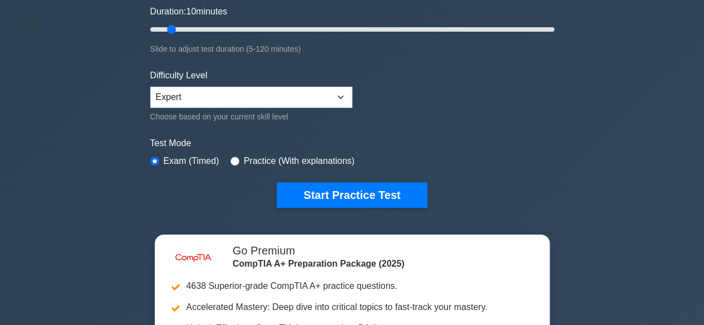
scroll to position [389, 0]
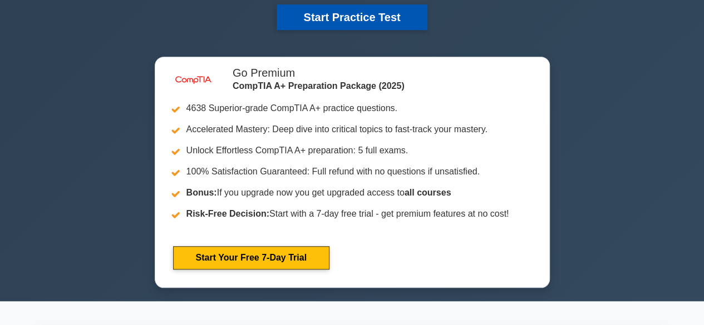
click at [370, 11] on button "Start Practice Test" at bounding box center [351, 17] width 150 height 26
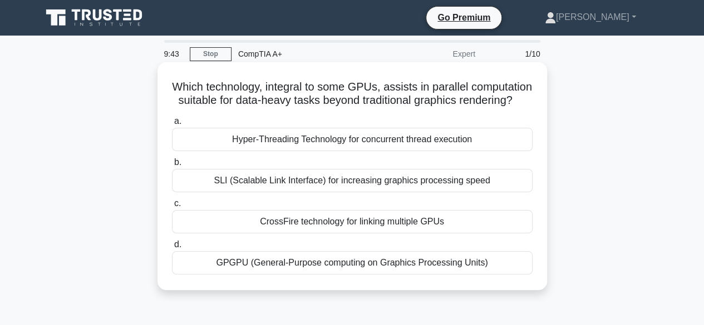
click at [329, 151] on div "Hyper-Threading Technology for concurrent thread execution" at bounding box center [352, 139] width 360 height 23
click at [172, 125] on input "a. Hyper-Threading Technology for concurrent thread execution" at bounding box center [172, 121] width 0 height 7
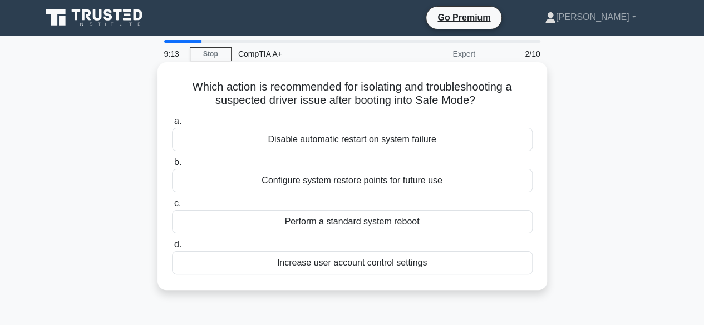
click at [393, 222] on div "Perform a standard system reboot" at bounding box center [352, 221] width 360 height 23
click at [172, 208] on input "c. Perform a standard system reboot" at bounding box center [172, 203] width 0 height 7
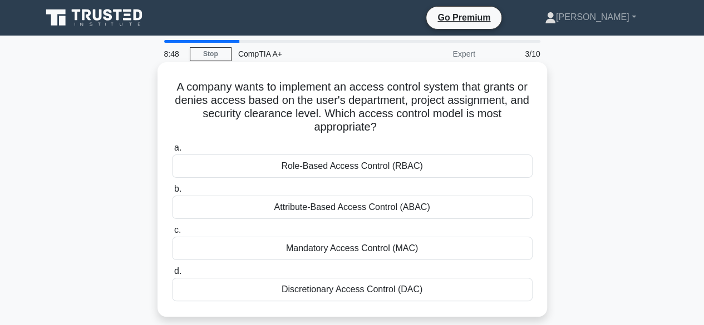
click at [359, 164] on div "Role-Based Access Control (RBAC)" at bounding box center [352, 166] width 360 height 23
click at [172, 152] on input "a. Role-Based Access Control (RBAC)" at bounding box center [172, 148] width 0 height 7
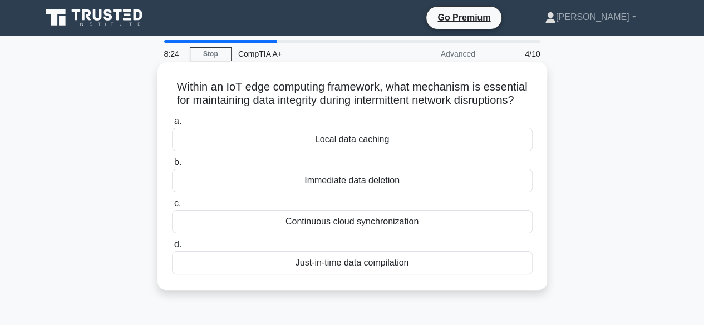
click at [374, 234] on div "Continuous cloud synchronization" at bounding box center [352, 221] width 360 height 23
click at [172, 208] on input "c. Continuous cloud synchronization" at bounding box center [172, 203] width 0 height 7
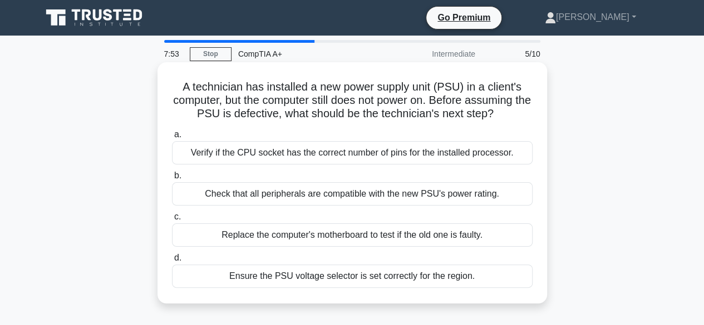
click at [407, 196] on div "Check that all peripherals are compatible with the new PSU's power rating." at bounding box center [352, 193] width 360 height 23
click at [172, 180] on input "b. Check that all peripherals are compatible with the new PSU's power rating." at bounding box center [172, 175] width 0 height 7
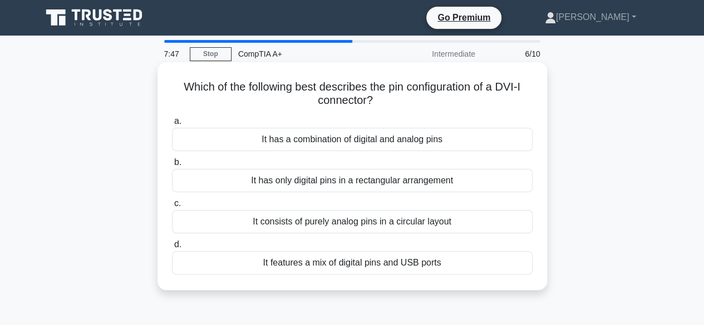
click at [357, 265] on div "It features a mix of digital pins and USB ports" at bounding box center [352, 262] width 360 height 23
click at [172, 249] on input "d. It features a mix of digital pins and USB ports" at bounding box center [172, 244] width 0 height 7
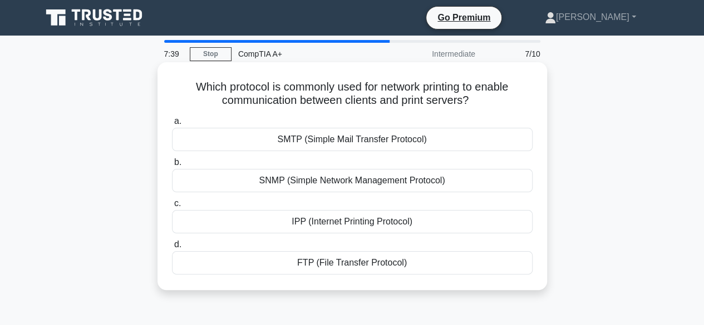
click at [336, 141] on div "SMTP (Simple Mail Transfer Protocol)" at bounding box center [352, 139] width 360 height 23
click at [172, 125] on input "a. SMTP (Simple Mail Transfer Protocol)" at bounding box center [172, 121] width 0 height 7
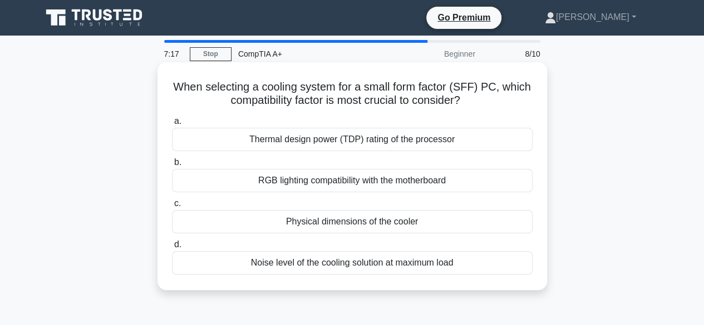
click at [350, 219] on div "Physical dimensions of the cooler" at bounding box center [352, 221] width 360 height 23
click at [172, 208] on input "c. Physical dimensions of the cooler" at bounding box center [172, 203] width 0 height 7
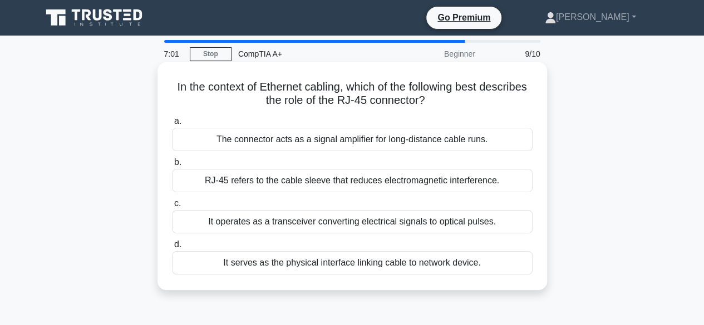
click at [456, 263] on div "It serves as the physical interface linking cable to network device." at bounding box center [352, 262] width 360 height 23
click at [172, 249] on input "d. It serves as the physical interface linking cable to network device." at bounding box center [172, 244] width 0 height 7
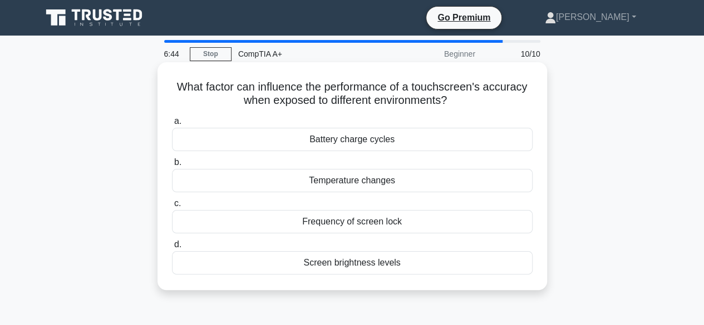
click at [408, 260] on div "Screen brightness levels" at bounding box center [352, 262] width 360 height 23
click at [172, 249] on input "d. Screen brightness levels" at bounding box center [172, 244] width 0 height 7
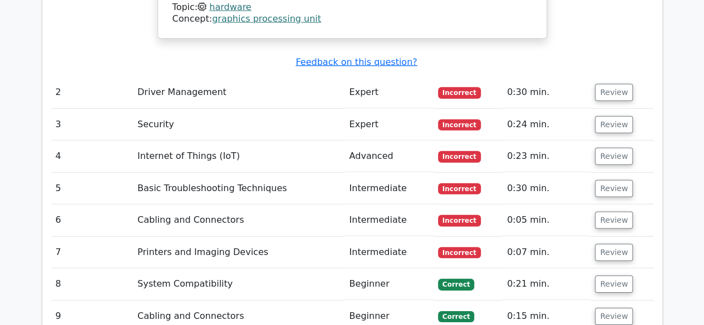
scroll to position [1558, 0]
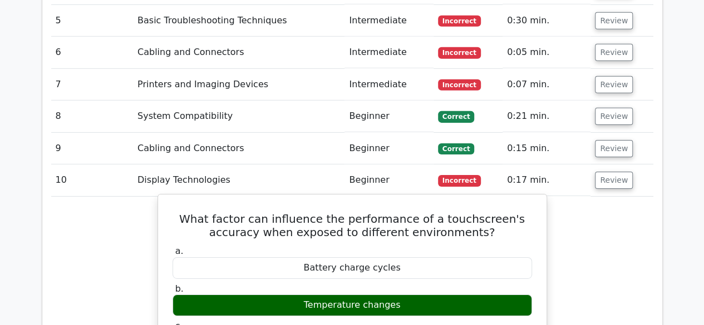
scroll to position [1613, 0]
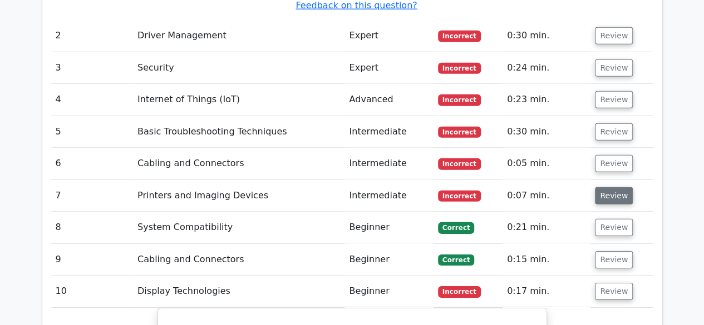
click at [612, 187] on button "Review" at bounding box center [614, 195] width 38 height 17
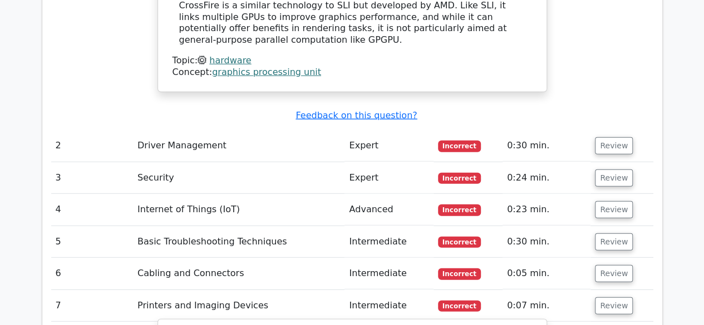
scroll to position [1446, 0]
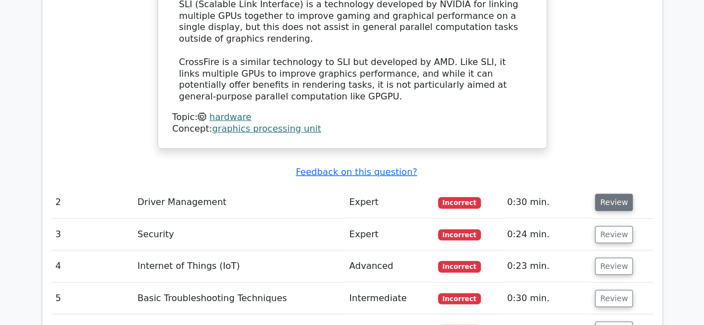
click at [609, 194] on button "Review" at bounding box center [614, 202] width 38 height 17
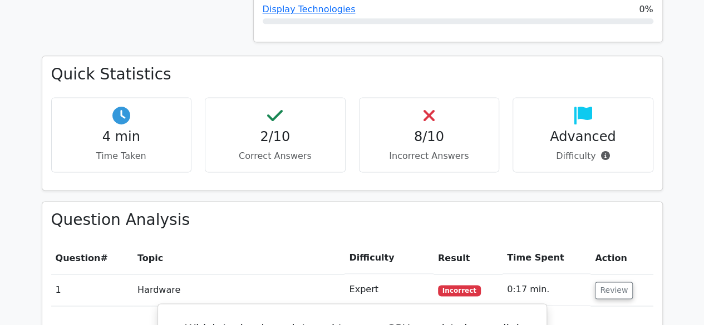
scroll to position [612, 0]
